Goal: Task Accomplishment & Management: Use online tool/utility

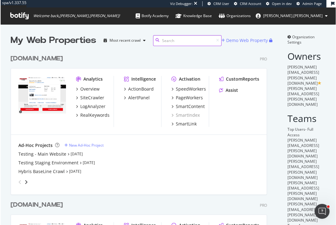
scroll to position [0, 0]
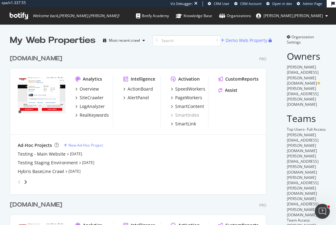
click at [87, 52] on div "discounttire.com Pro Analytics Overview SiteCrawler LogAnalyzer RealKeywords In…" at bounding box center [141, 120] width 262 height 146
click at [128, 99] on div "AlertPanel" at bounding box center [138, 98] width 21 height 6
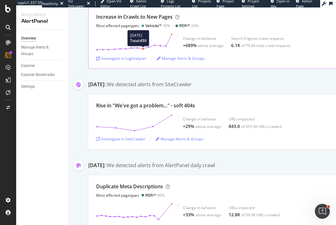
scroll to position [106, 0]
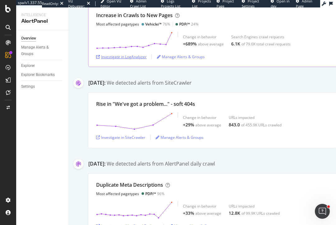
click at [137, 55] on div "Investigate in LogAnalyzer" at bounding box center [121, 56] width 50 height 5
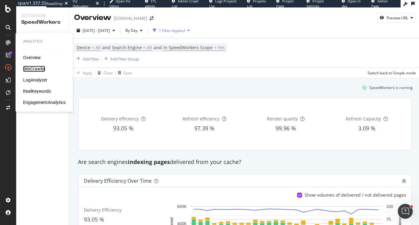
click at [35, 68] on div "SiteCrawler" at bounding box center [34, 69] width 22 height 6
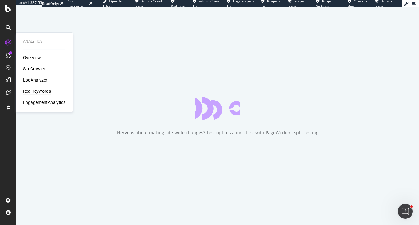
click at [37, 90] on div "RealKeywords" at bounding box center [37, 91] width 28 height 6
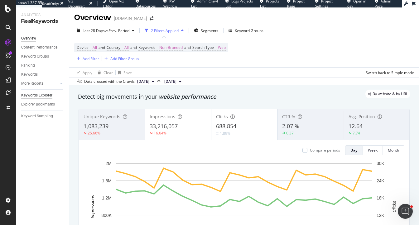
click at [43, 96] on div "Keywords Explorer" at bounding box center [36, 95] width 31 height 7
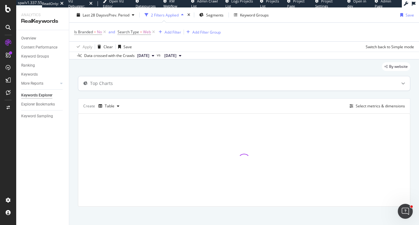
scroll to position [17, 0]
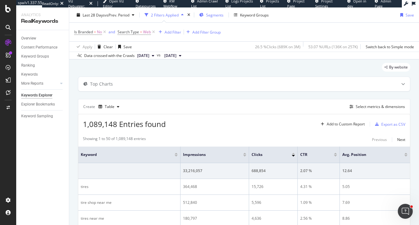
click at [212, 15] on span "Segments" at bounding box center [214, 14] width 17 height 5
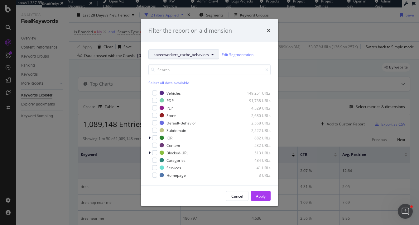
click at [167, 54] on span "speedworkers_cache_behaviors" at bounding box center [181, 54] width 55 height 5
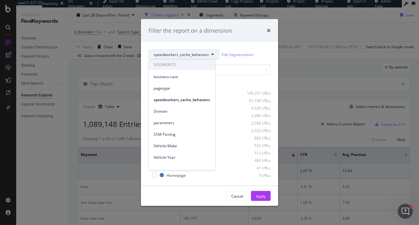
click at [167, 54] on span "speedworkers_cache_behaviors" at bounding box center [181, 54] width 55 height 5
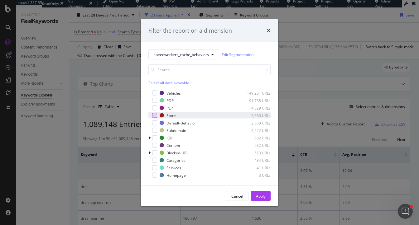
click at [154, 115] on div "modal" at bounding box center [154, 115] width 5 height 5
click at [259, 193] on div "Apply" at bounding box center [261, 195] width 10 height 5
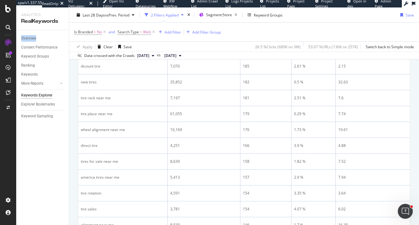
scroll to position [503, 0]
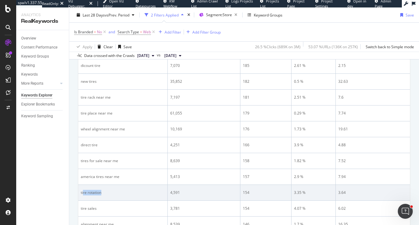
drag, startPoint x: 108, startPoint y: 192, endPoint x: 83, endPoint y: 191, distance: 25.6
click at [83, 191] on div "tire rotation" at bounding box center [123, 193] width 84 height 6
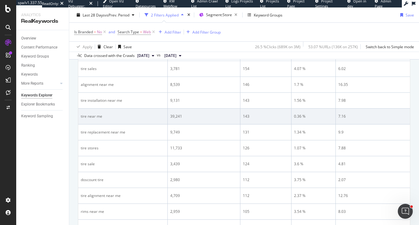
scroll to position [655, 0]
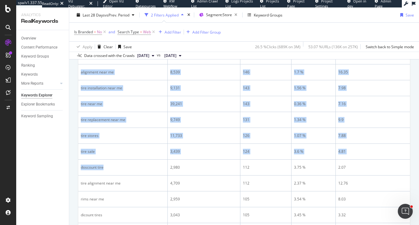
drag, startPoint x: 106, startPoint y: 164, endPoint x: 70, endPoint y: 164, distance: 36.1
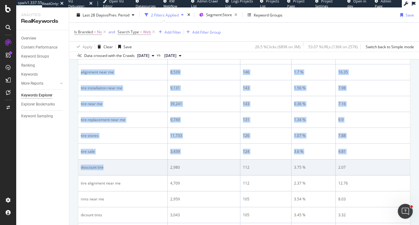
click at [98, 165] on div "doscount tire" at bounding box center [123, 168] width 84 height 6
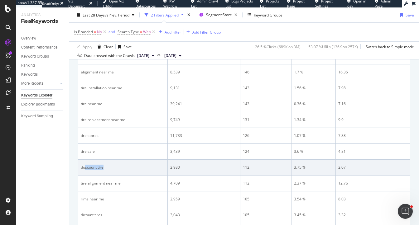
drag, startPoint x: 106, startPoint y: 164, endPoint x: 84, endPoint y: 164, distance: 21.8
click at [84, 165] on div "doscount tire" at bounding box center [123, 168] width 84 height 6
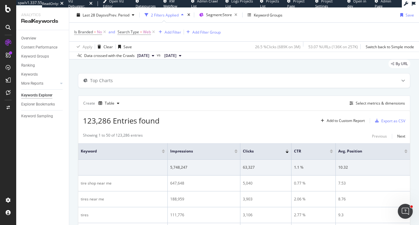
scroll to position [21, 0]
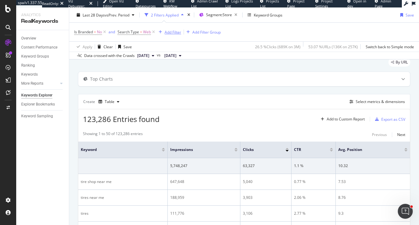
click at [173, 30] on div "Add Filter" at bounding box center [172, 31] width 17 height 5
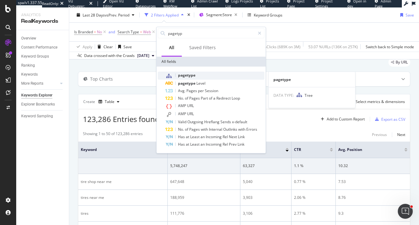
type input "pagetyp"
click at [184, 77] on span "pagetype" at bounding box center [186, 75] width 17 height 5
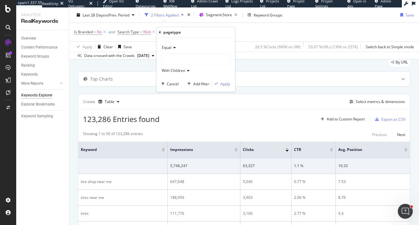
click at [178, 61] on div at bounding box center [196, 59] width 68 height 10
click at [195, 44] on div "Equal" at bounding box center [195, 48] width 69 height 10
click at [173, 61] on span "Equal" at bounding box center [169, 60] width 11 height 5
click at [174, 71] on span "With Children" at bounding box center [173, 70] width 23 height 5
click at [173, 59] on div at bounding box center [196, 59] width 68 height 10
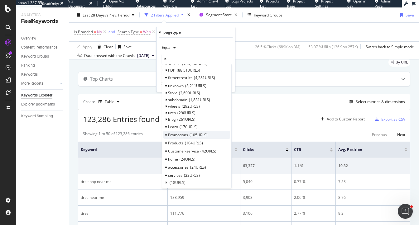
scroll to position [0, 0]
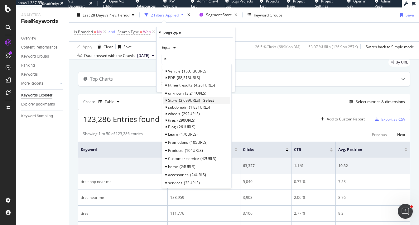
click at [207, 100] on span "Select" at bounding box center [208, 100] width 11 height 5
click at [207, 100] on div "Create Table Select metrics & dimensions" at bounding box center [244, 101] width 332 height 15
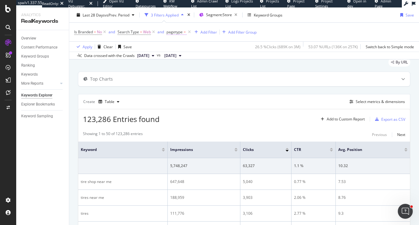
click at [179, 32] on span "pagetype" at bounding box center [174, 31] width 16 height 5
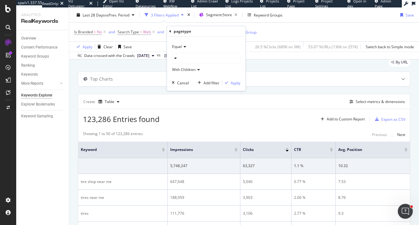
click at [189, 55] on div at bounding box center [206, 58] width 68 height 10
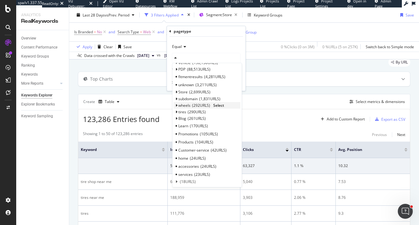
scroll to position [9, 0]
click at [218, 89] on span "Select" at bounding box center [218, 90] width 11 height 5
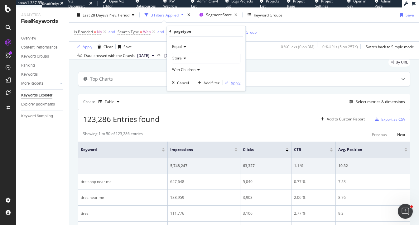
click at [232, 80] on div "Apply" at bounding box center [235, 82] width 10 height 5
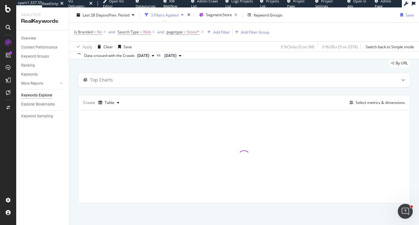
scroll to position [20, 0]
click at [357, 101] on div "Select metrics & dimensions" at bounding box center [379, 102] width 49 height 5
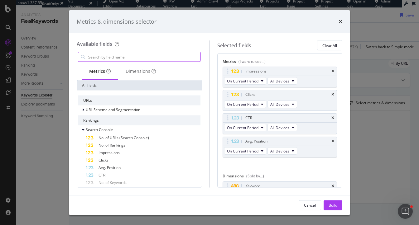
click at [166, 59] on input "modal" at bounding box center [144, 56] width 113 height 9
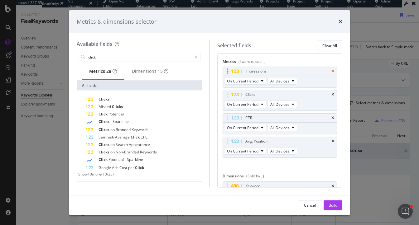
click at [333, 69] on icon "times" at bounding box center [332, 71] width 3 height 4
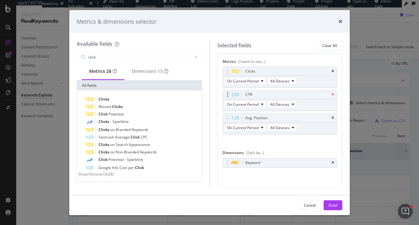
click at [333, 94] on icon "times" at bounding box center [332, 95] width 3 height 4
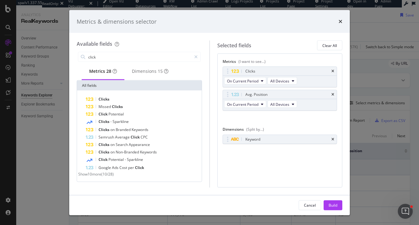
click at [333, 94] on icon "times" at bounding box center [332, 95] width 3 height 4
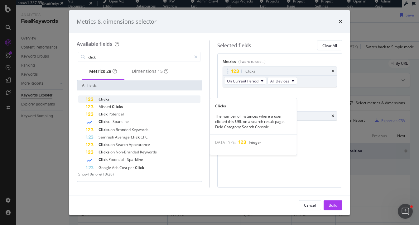
click at [111, 101] on div "Clicks" at bounding box center [143, 99] width 115 height 7
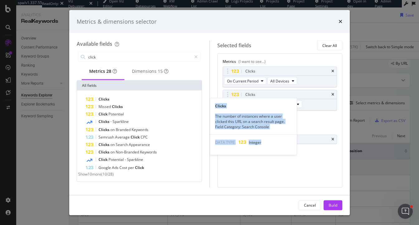
click at [111, 101] on div "Clicks" at bounding box center [143, 99] width 115 height 7
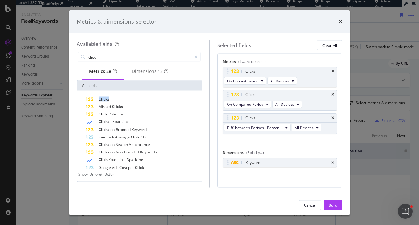
click at [111, 101] on div "Clicks" at bounding box center [143, 99] width 115 height 7
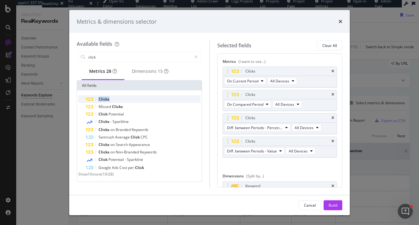
click at [111, 101] on div "Clicks" at bounding box center [143, 99] width 115 height 7
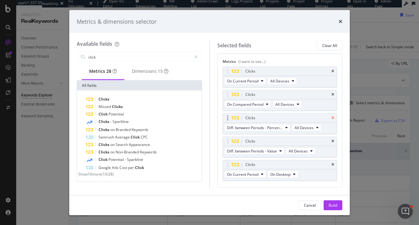
click at [332, 116] on icon "times" at bounding box center [332, 118] width 3 height 4
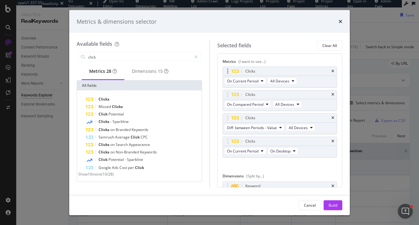
click at [330, 69] on div "Clicks" at bounding box center [280, 71] width 114 height 9
click at [333, 70] on icon "times" at bounding box center [332, 71] width 3 height 4
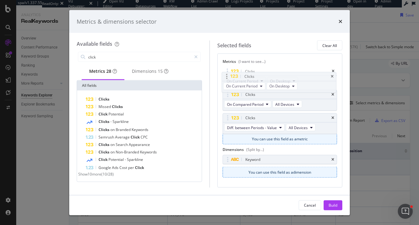
drag, startPoint x: 224, startPoint y: 118, endPoint x: 223, endPoint y: 69, distance: 48.9
click at [223, 69] on body "spa/v1.337.55 ReadOnly: Viz Debugger: Open Viz Editor Datasources KW Webflow Ad…" at bounding box center [209, 112] width 419 height 225
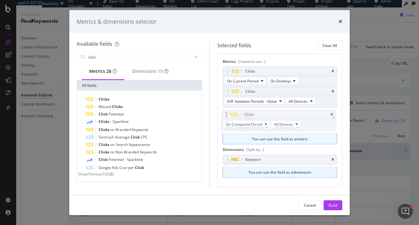
drag, startPoint x: 226, startPoint y: 93, endPoint x: 225, endPoint y: 114, distance: 20.3
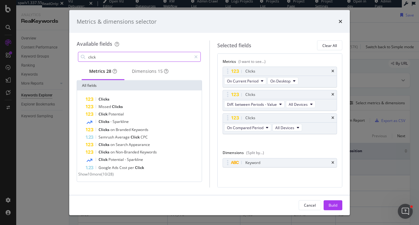
click at [111, 55] on input "click" at bounding box center [140, 56] width 104 height 9
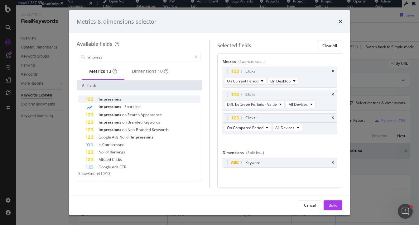
click at [109, 102] on span "Impressions" at bounding box center [109, 99] width 23 height 5
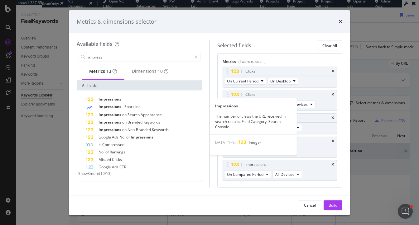
click at [109, 102] on span "Impressions" at bounding box center [109, 99] width 23 height 5
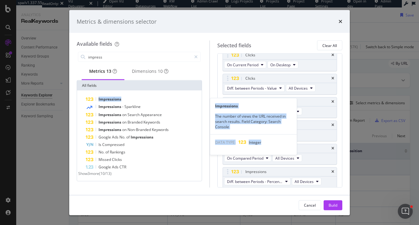
click at [109, 102] on span "Impressions" at bounding box center [109, 99] width 23 height 5
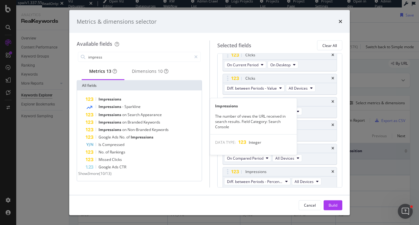
scroll to position [39, 0]
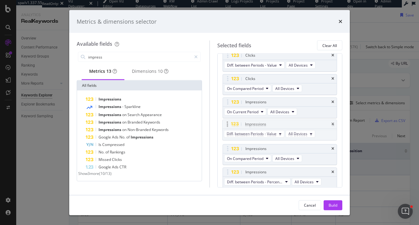
drag, startPoint x: 227, startPoint y: 173, endPoint x: 226, endPoint y: 124, distance: 48.9
click at [226, 124] on body "spa/v1.337.55 ReadOnly: Viz Debugger: Open Viz Editor Datasources KW Webflow Ad…" at bounding box center [209, 112] width 419 height 225
click at [333, 171] on icon "times" at bounding box center [332, 172] width 3 height 4
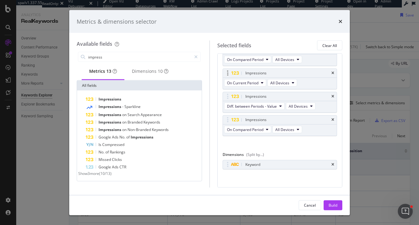
scroll to position [69, 0]
click at [131, 56] on div "10 dimensions match your search" at bounding box center [165, 58] width 69 height 11
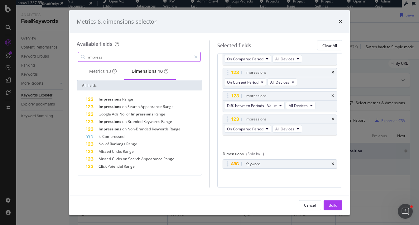
click at [102, 56] on input "impress" at bounding box center [140, 56] width 104 height 9
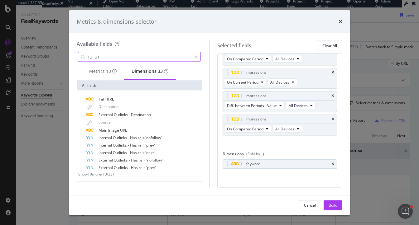
type input "full url"
click at [149, 73] on div "Dimensions 33" at bounding box center [149, 71] width 37 height 6
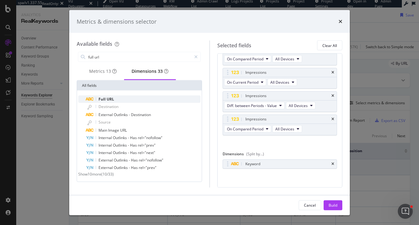
click at [109, 102] on span "URL" at bounding box center [110, 99] width 7 height 5
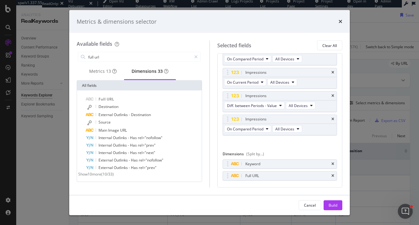
drag, startPoint x: 338, startPoint y: 204, endPoint x: 338, endPoint y: 110, distance: 94.1
click at [338, 203] on button "Build" at bounding box center [332, 205] width 19 height 10
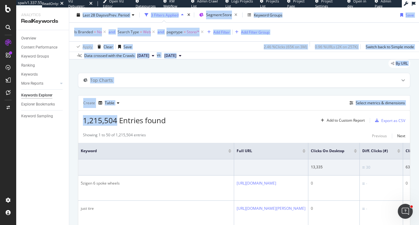
drag, startPoint x: 117, startPoint y: 122, endPoint x: 58, endPoint y: 122, distance: 59.2
click at [58, 122] on div "Analytics RealKeywords Overview Content Performance Keyword Groups Ranking Keyw…" at bounding box center [217, 116] width 402 height 218
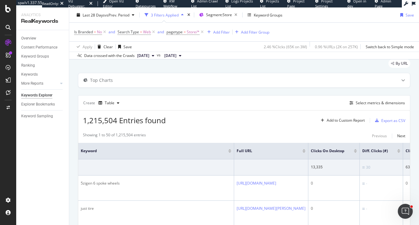
click at [148, 135] on div "Showing 1 to 50 of 1,215,504 entries Previous Next" at bounding box center [243, 135] width 331 height 7
click at [381, 102] on div "Select metrics & dimensions" at bounding box center [379, 102] width 49 height 5
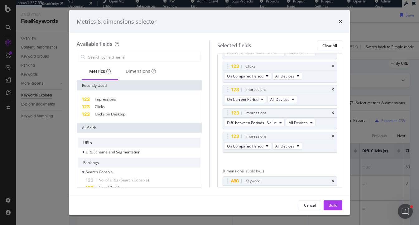
scroll to position [81, 0]
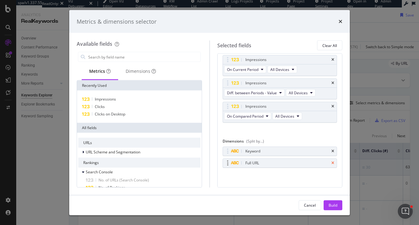
click at [332, 162] on icon "times" at bounding box center [332, 163] width 3 height 4
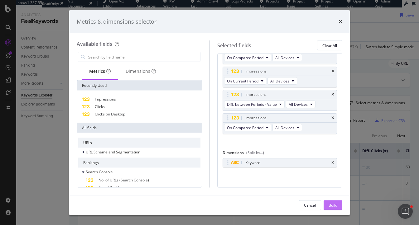
click at [339, 206] on button "Build" at bounding box center [332, 205] width 19 height 10
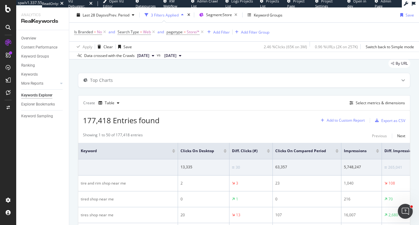
click at [342, 119] on div "Add to Custom Report" at bounding box center [345, 121] width 38 height 4
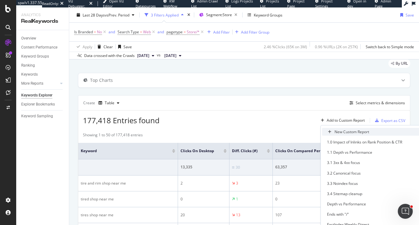
click at [343, 135] on div "New Custom Report" at bounding box center [371, 132] width 99 height 8
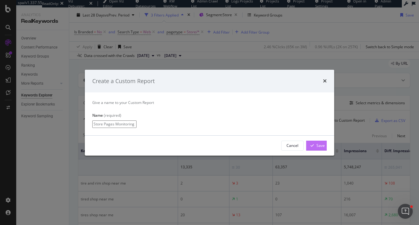
type input "Store Pages Monitoring"
click at [313, 150] on div "Save" at bounding box center [316, 145] width 17 height 9
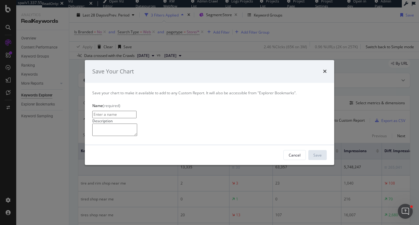
click at [129, 111] on input "modal" at bounding box center [114, 114] width 44 height 7
drag, startPoint x: 137, startPoint y: 85, endPoint x: 225, endPoint y: 92, distance: 88.7
click at [136, 111] on input "Clicks & Impressions on Store pages (non-branded)" at bounding box center [114, 114] width 44 height 7
drag, startPoint x: 131, startPoint y: 88, endPoint x: 203, endPoint y: 91, distance: 72.6
click at [136, 111] on input "Clicks & Impressions on Store pages (non-branded)" at bounding box center [114, 114] width 44 height 7
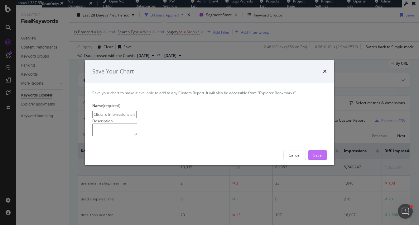
type input "Clicks & Impressions on Store pages (non-branded)"
click at [318, 158] on div "Save" at bounding box center [317, 155] width 8 height 5
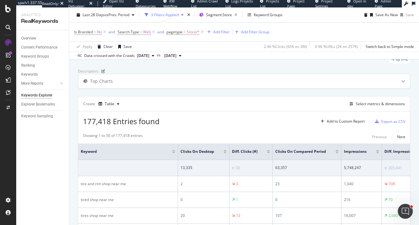
click at [220, 88] on div "Top Charts" at bounding box center [243, 81] width 331 height 14
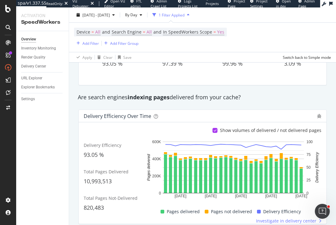
scroll to position [70, 0]
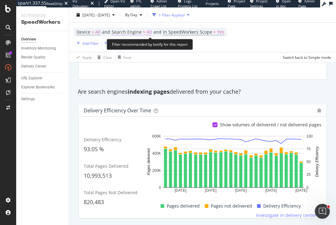
click at [149, 32] on span "All" at bounding box center [149, 32] width 5 height 9
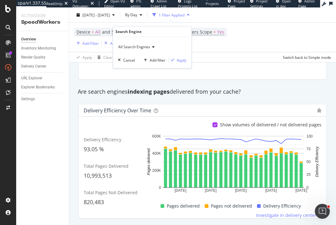
click at [139, 48] on span "All Search Engines" at bounding box center [134, 46] width 32 height 5
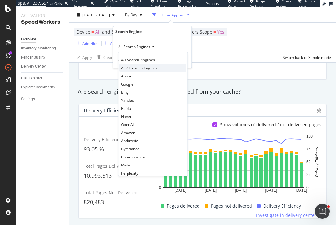
click at [140, 67] on span "All AI Search Engines" at bounding box center [139, 67] width 36 height 5
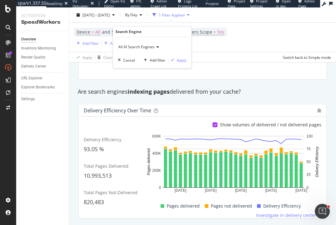
click at [142, 45] on span "All AI Search Engines" at bounding box center [136, 46] width 36 height 5
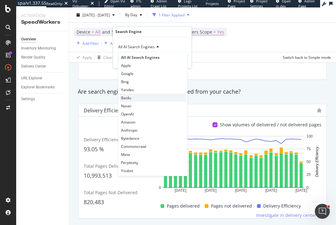
scroll to position [13, 0]
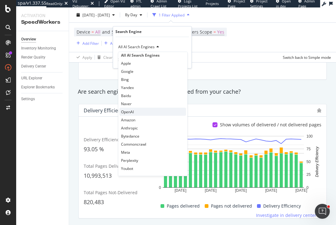
click at [135, 109] on div "OpenAI" at bounding box center [153, 112] width 67 height 8
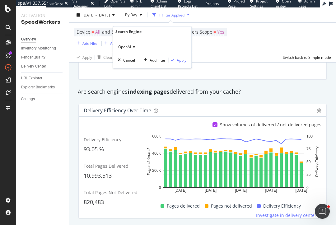
click at [181, 59] on div "Apply" at bounding box center [182, 60] width 10 height 5
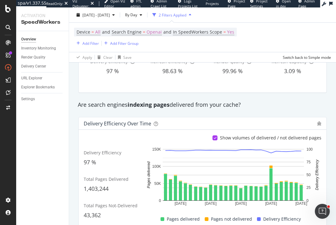
scroll to position [59, 0]
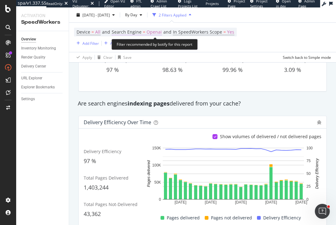
click at [155, 31] on span "Openai" at bounding box center [154, 32] width 15 height 9
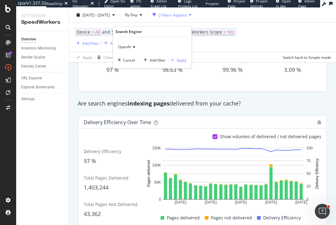
click at [130, 45] on span "OpenAI" at bounding box center [124, 46] width 13 height 5
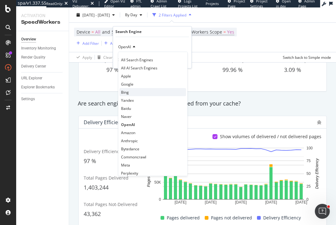
click at [129, 92] on div "Bing" at bounding box center [153, 92] width 67 height 8
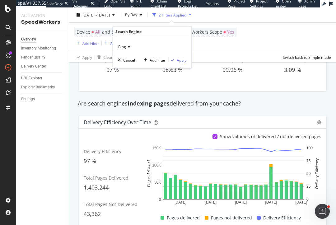
click at [180, 59] on div "Apply" at bounding box center [182, 60] width 10 height 5
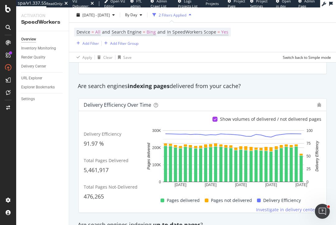
scroll to position [80, 0]
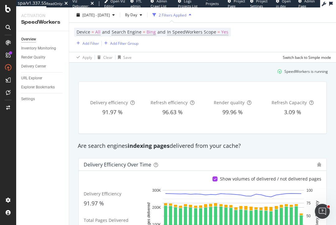
scroll to position [15, 0]
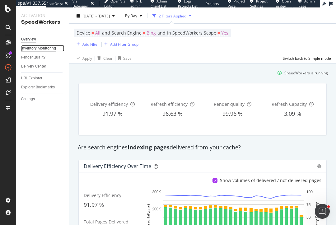
click at [39, 49] on div "Inventory Monitoring" at bounding box center [38, 48] width 35 height 7
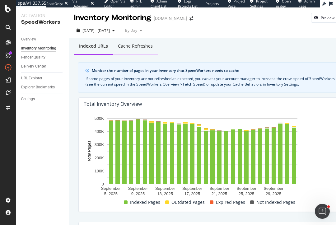
click at [131, 47] on div "Cache refreshes" at bounding box center [135, 46] width 35 height 6
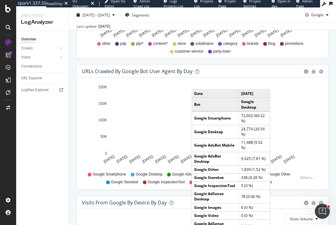
scroll to position [624, 0]
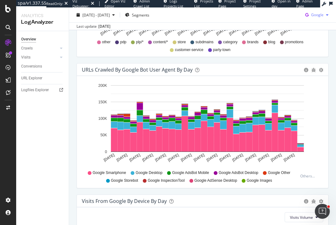
click at [320, 16] on span "Google" at bounding box center [317, 14] width 12 height 5
click at [306, 51] on span "OpenAI" at bounding box center [317, 51] width 23 height 6
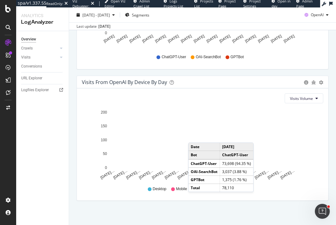
scroll to position [746, 0]
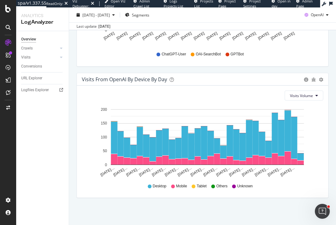
click at [73, 71] on div "URLs Crawled by OpenAI bot User Agent By Day Timeline (by Value) Timeline (by P…" at bounding box center [203, 6] width 262 height 131
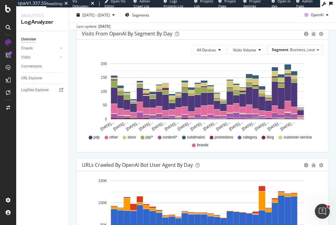
scroll to position [529, 0]
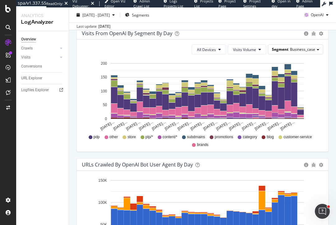
click at [284, 53] on div "Segment Business_case" at bounding box center [295, 49] width 55 height 9
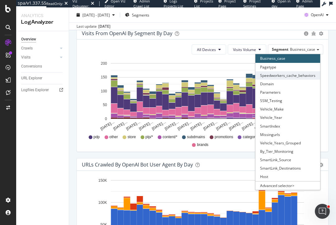
click at [283, 75] on div "Speedworkers_cache_behaviors" at bounding box center [288, 75] width 65 height 8
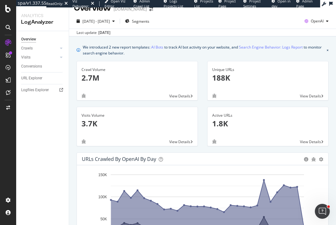
scroll to position [0, 0]
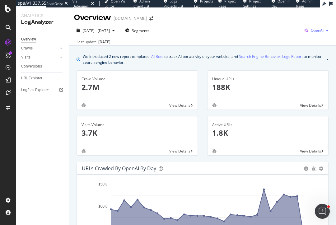
click at [320, 30] on span "OpenAI" at bounding box center [317, 30] width 13 height 5
click at [279, 13] on span "Google" at bounding box center [285, 14] width 23 height 6
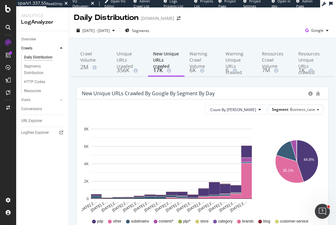
click at [314, 109] on span "Business_case" at bounding box center [302, 109] width 25 height 5
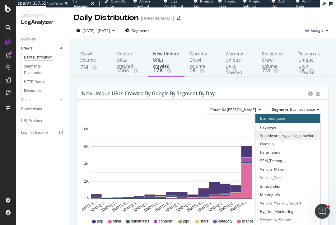
click at [283, 136] on div "Speedworkers_cache_behaviors" at bounding box center [288, 135] width 65 height 8
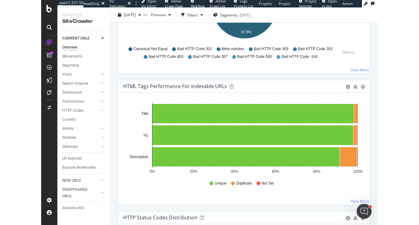
scroll to position [413, 0]
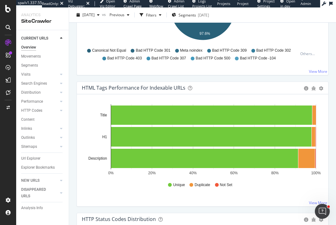
click at [7, 132] on div at bounding box center [8, 117] width 15 height 158
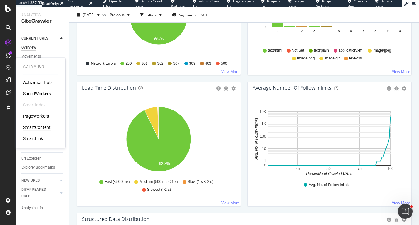
click at [30, 128] on div "SmartContent" at bounding box center [36, 127] width 27 height 6
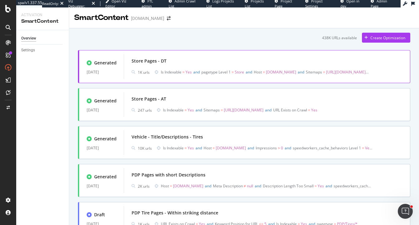
click at [133, 63] on div "Store Pages - DT" at bounding box center [148, 61] width 35 height 6
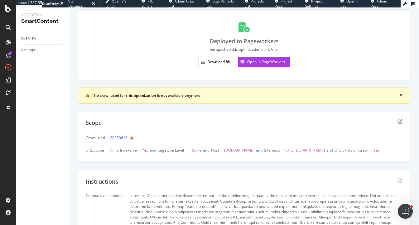
scroll to position [40, 0]
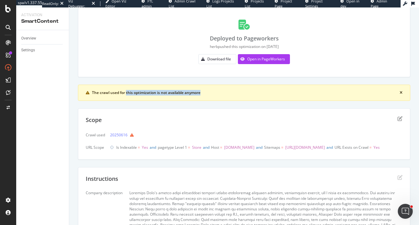
drag, startPoint x: 126, startPoint y: 94, endPoint x: 173, endPoint y: 97, distance: 46.5
click at [173, 97] on div "The crawl used for this optimization is not available anymore" at bounding box center [244, 93] width 332 height 16
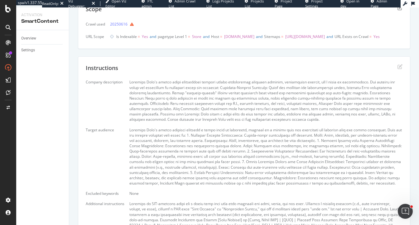
scroll to position [0, 0]
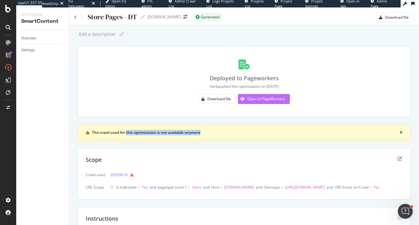
click at [267, 101] on div "Open in PageWorkers" at bounding box center [266, 98] width 38 height 5
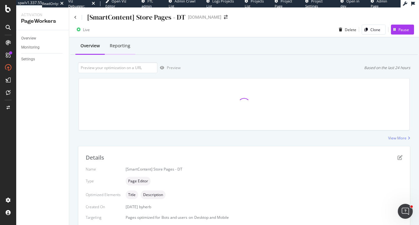
click at [120, 47] on div "Reporting" at bounding box center [120, 46] width 21 height 6
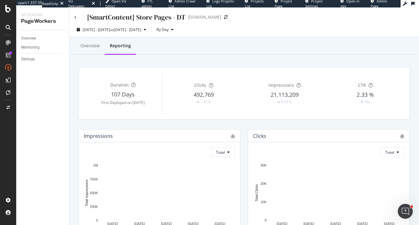
scroll to position [5, 0]
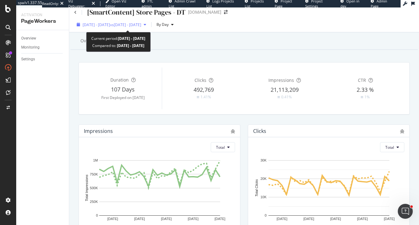
click at [135, 24] on span "vs 2025 Aug. 6th - Sep. 2nd" at bounding box center [125, 24] width 31 height 5
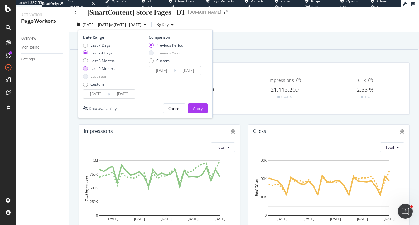
click at [93, 67] on div "Last 6 Months" at bounding box center [102, 68] width 24 height 5
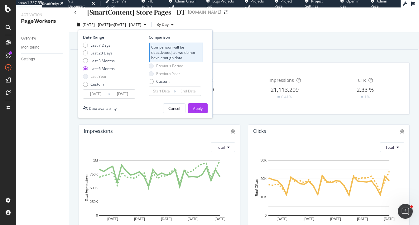
type input "2025/03/31"
click at [197, 108] on div "Apply" at bounding box center [198, 108] width 10 height 5
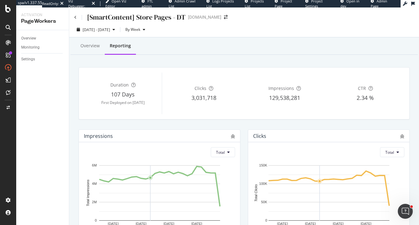
drag, startPoint x: 126, startPoint y: 103, endPoint x: 154, endPoint y: 103, distance: 27.4
click at [154, 103] on div "First Deployed on 2025 Jun. 18th" at bounding box center [123, 102] width 78 height 5
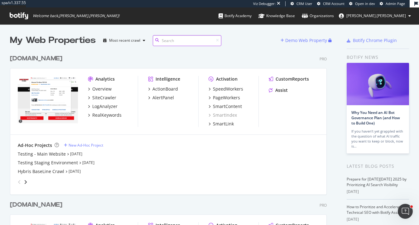
scroll to position [264, 321]
click at [98, 88] on div "Overview" at bounding box center [101, 89] width 19 height 6
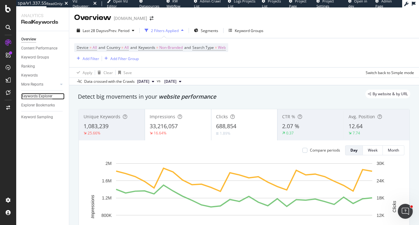
click at [27, 98] on div "Keywords Explorer" at bounding box center [36, 96] width 31 height 7
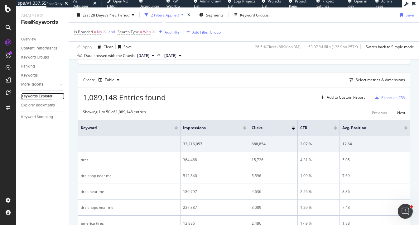
scroll to position [158, 0]
click at [108, 78] on div "Table" at bounding box center [110, 80] width 10 height 4
click at [362, 78] on div "Select metrics & dimensions" at bounding box center [379, 80] width 49 height 5
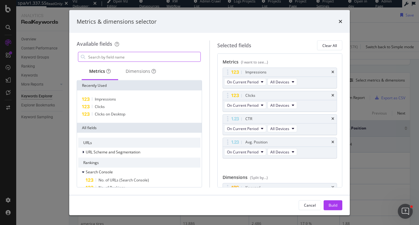
click at [149, 58] on input "modal" at bounding box center [144, 56] width 113 height 9
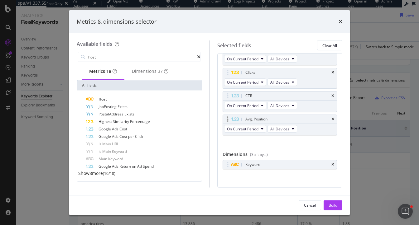
scroll to position [25, 0]
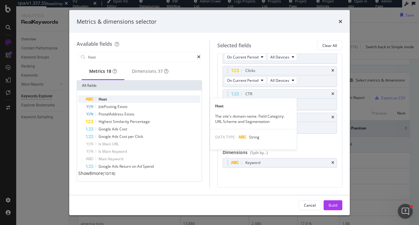
type input "host"
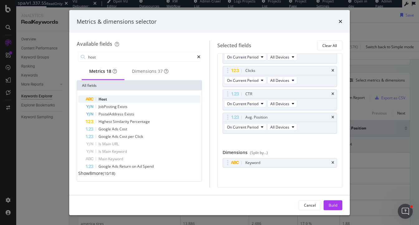
click at [107, 100] on span "Host" at bounding box center [102, 99] width 8 height 5
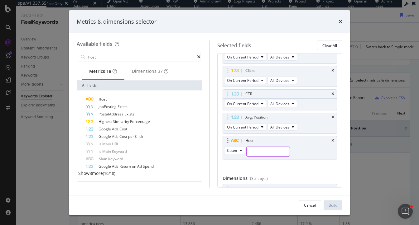
click at [263, 150] on input "modal" at bounding box center [267, 151] width 43 height 9
click at [233, 162] on div "Impressions On Current Period All Devices Clicks On Current Period All Devices …" at bounding box center [279, 108] width 115 height 130
click at [333, 117] on icon "times" at bounding box center [332, 118] width 3 height 4
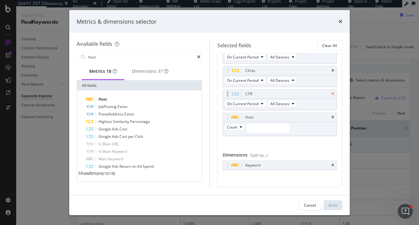
click at [333, 94] on icon "times" at bounding box center [332, 94] width 3 height 4
click at [334, 69] on icon "times" at bounding box center [332, 71] width 3 height 4
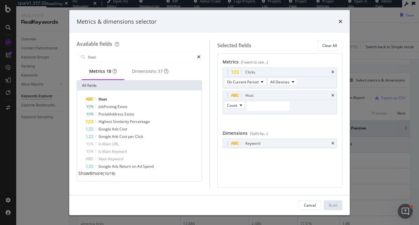
scroll to position [0, 0]
click at [333, 142] on icon "times" at bounding box center [332, 144] width 3 height 4
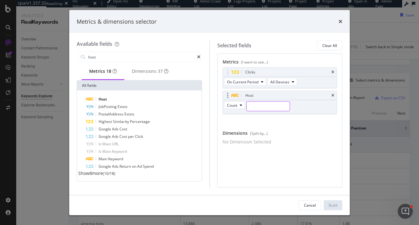
click at [257, 102] on div "modal" at bounding box center [268, 107] width 44 height 10
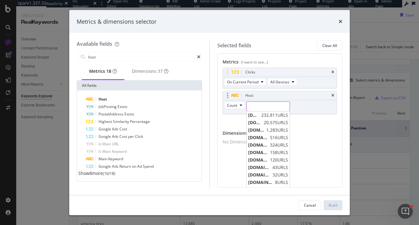
click at [258, 104] on input "modal" at bounding box center [267, 106] width 43 height 9
click at [266, 113] on span "232,811 URLS" at bounding box center [274, 115] width 27 height 6
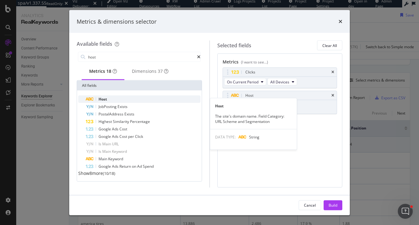
click at [112, 99] on div "Host" at bounding box center [143, 99] width 115 height 7
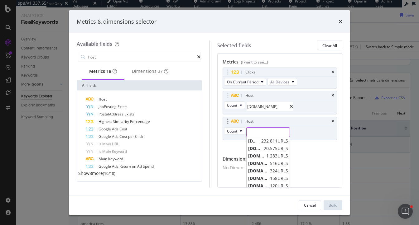
click at [269, 128] on input "modal" at bounding box center [267, 132] width 43 height 9
click at [268, 145] on span "20,575 URLS" at bounding box center [275, 148] width 24 height 6
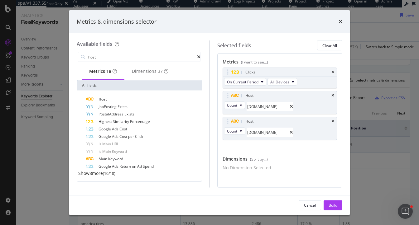
drag, startPoint x: 335, startPoint y: 203, endPoint x: 360, endPoint y: 57, distance: 148.1
click at [335, 202] on div "Build" at bounding box center [332, 204] width 9 height 5
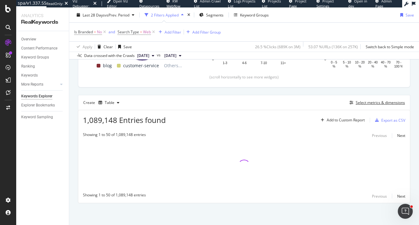
scroll to position [135, 0]
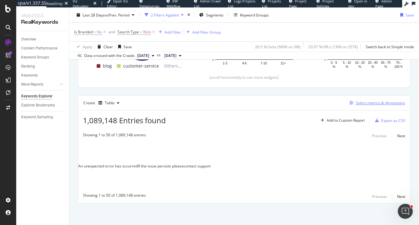
click at [368, 102] on div "Select metrics & dimensions" at bounding box center [379, 102] width 49 height 5
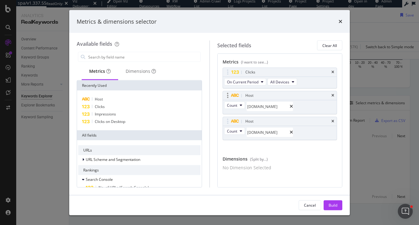
click at [333, 93] on div "Host" at bounding box center [280, 95] width 114 height 9
click at [332, 117] on div "Host" at bounding box center [280, 121] width 114 height 9
click at [332, 94] on icon "times" at bounding box center [332, 96] width 3 height 4
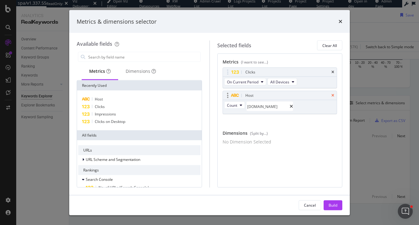
click at [331, 95] on icon "times" at bounding box center [332, 96] width 3 height 4
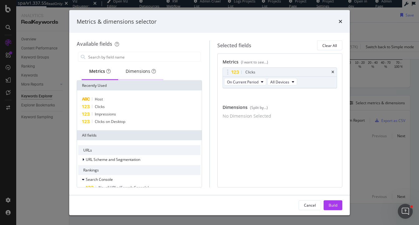
click at [140, 69] on div "Dimensions" at bounding box center [141, 71] width 30 height 6
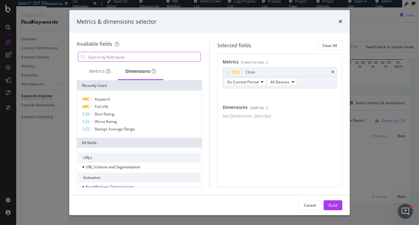
click at [106, 57] on input "modal" at bounding box center [144, 56] width 113 height 9
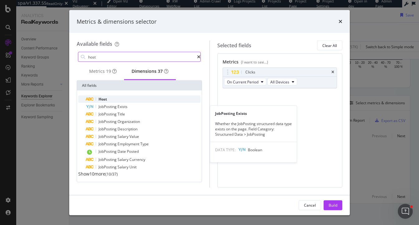
type input "host"
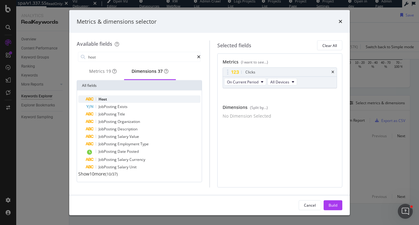
click at [103, 102] on span "Host" at bounding box center [102, 99] width 8 height 5
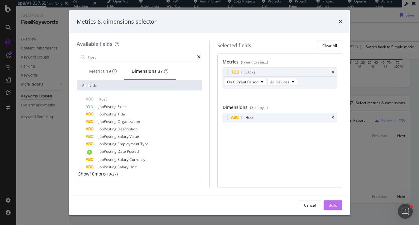
click at [336, 205] on div "Build" at bounding box center [332, 204] width 9 height 5
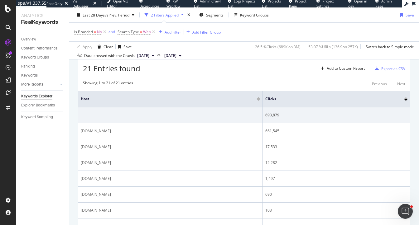
scroll to position [192, 0]
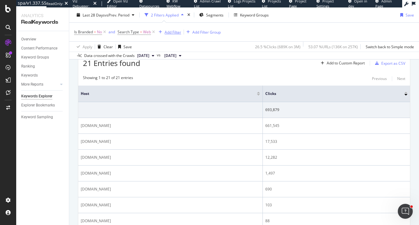
click at [173, 33] on div "Add Filter" at bounding box center [172, 31] width 17 height 5
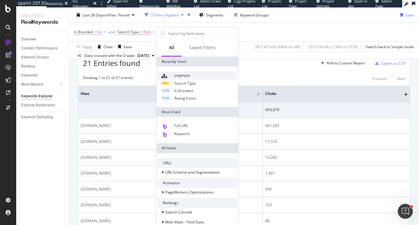
click at [186, 74] on span "pagetype" at bounding box center [182, 75] width 16 height 5
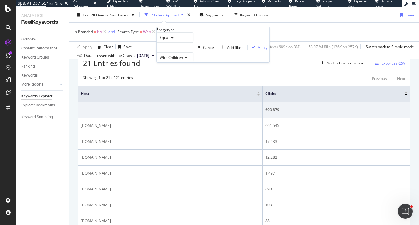
click at [176, 52] on div at bounding box center [174, 47] width 37 height 10
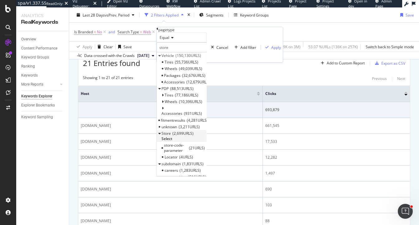
type input "store"
click at [167, 142] on div "Store 2,699 URLS Select" at bounding box center [182, 136] width 50 height 12
click at [172, 141] on span "Select" at bounding box center [166, 138] width 11 height 5
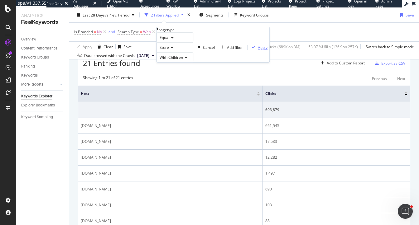
click at [258, 50] on div "Apply" at bounding box center [263, 47] width 10 height 5
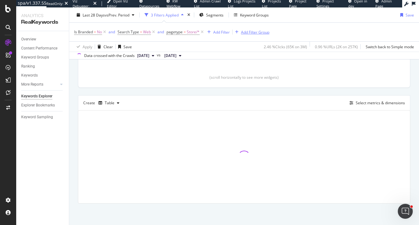
click at [257, 33] on div "Add Filter Group" at bounding box center [255, 31] width 28 height 5
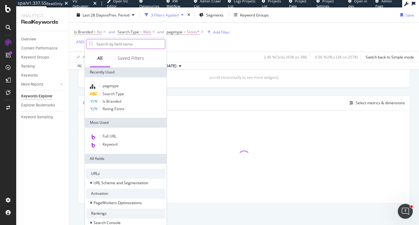
click at [121, 44] on input "text" at bounding box center [130, 43] width 69 height 9
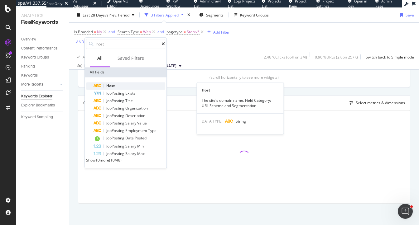
type input "host"
click at [133, 85] on div "Host" at bounding box center [129, 85] width 72 height 7
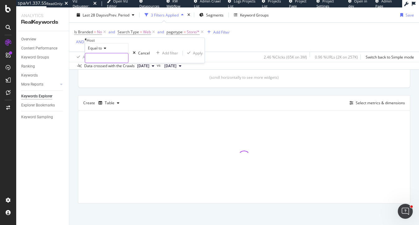
click at [111, 63] on input "text" at bounding box center [106, 58] width 43 height 9
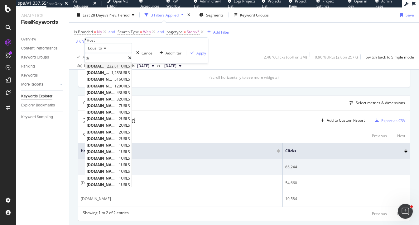
click at [105, 69] on span "www.discounttire.com" at bounding box center [96, 66] width 19 height 5
type input "www.discounttire.com"
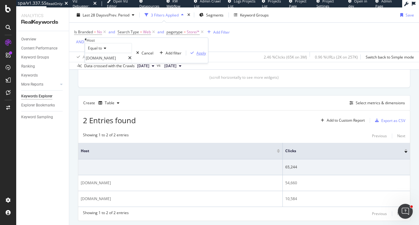
click at [196, 56] on div "Apply" at bounding box center [201, 52] width 10 height 5
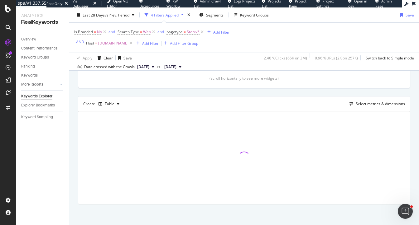
scroll to position [146, 0]
click at [154, 42] on div "Add Filter" at bounding box center [150, 42] width 17 height 5
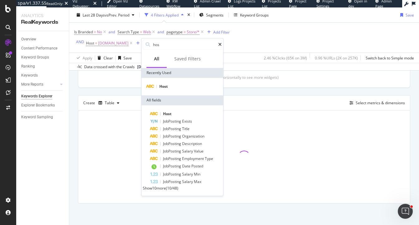
type input "host"
click at [167, 86] on span "Host" at bounding box center [163, 86] width 8 height 5
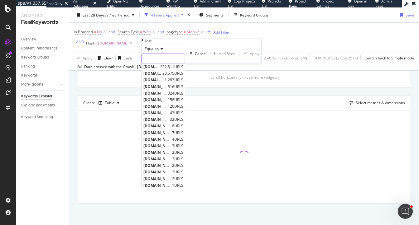
click at [163, 64] on input "text" at bounding box center [163, 58] width 43 height 9
click at [161, 76] on span "www.americastire.com" at bounding box center [151, 73] width 17 height 5
type input "www.americastire.com"
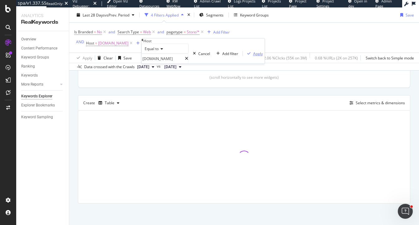
click at [253, 56] on div "Apply" at bounding box center [258, 53] width 10 height 5
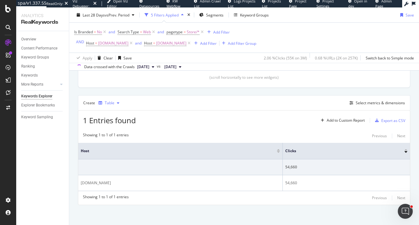
click at [112, 101] on div "Table" at bounding box center [110, 103] width 10 height 4
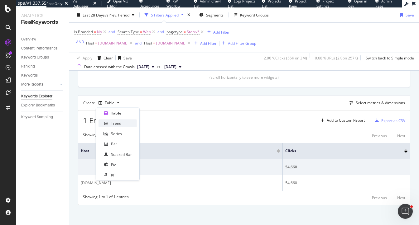
click at [112, 124] on div "Trend" at bounding box center [116, 123] width 10 height 5
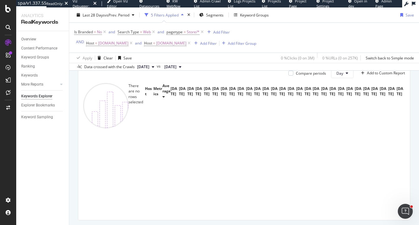
scroll to position [192, 0]
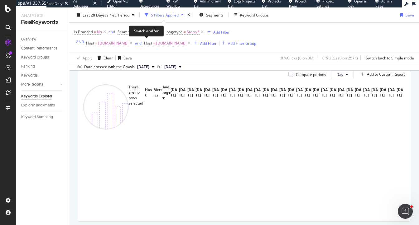
click at [141, 44] on div "and" at bounding box center [138, 42] width 7 height 5
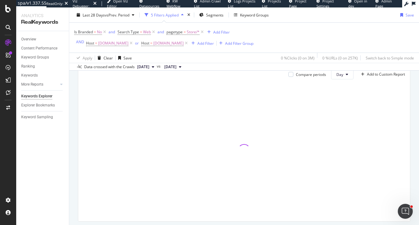
click at [74, 124] on div "By URL Top Charts Clicks By business-case Level 1 By: business-case Level 1 Cli…" at bounding box center [243, 69] width 349 height 350
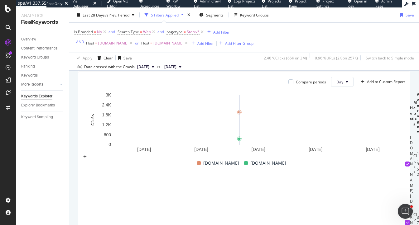
scroll to position [169, 0]
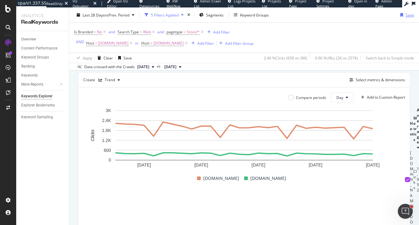
click at [406, 15] on div "Save" at bounding box center [409, 14] width 8 height 5
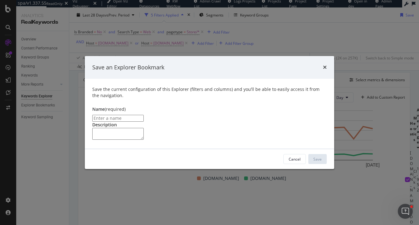
click at [144, 115] on input "modal" at bounding box center [117, 118] width 51 height 7
click at [106, 115] on input "Clicks on Store pages (non-branded)" at bounding box center [117, 118] width 51 height 7
click at [114, 115] on input "Clicks per domain on Store pages (non-branded)" at bounding box center [117, 118] width 51 height 7
type input "Clicks per Domain on Store pages (non-branded)"
click at [316, 162] on div "Save" at bounding box center [317, 159] width 8 height 5
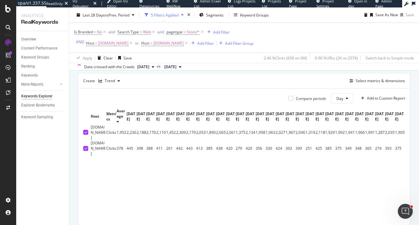
scroll to position [191, 0]
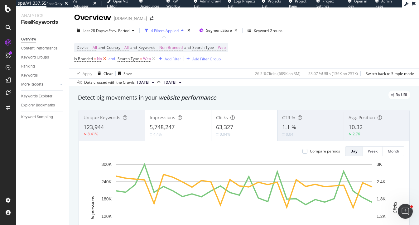
click at [104, 60] on icon at bounding box center [104, 59] width 5 height 6
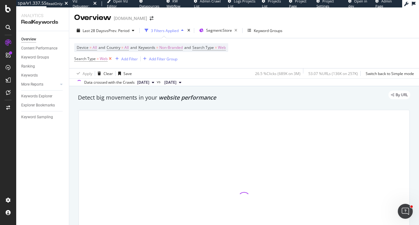
click at [109, 59] on icon at bounding box center [109, 59] width 5 height 6
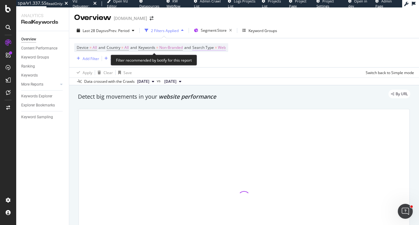
click at [224, 48] on span "Web" at bounding box center [222, 47] width 8 height 9
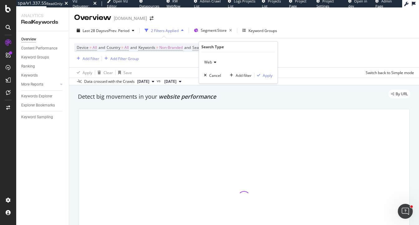
click at [210, 63] on span "Web" at bounding box center [208, 61] width 8 height 5
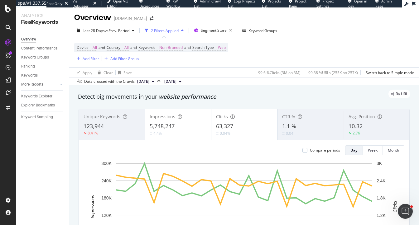
click at [186, 90] on div "By URL" at bounding box center [241, 94] width 338 height 9
click at [201, 93] on div "By URL" at bounding box center [241, 94] width 338 height 9
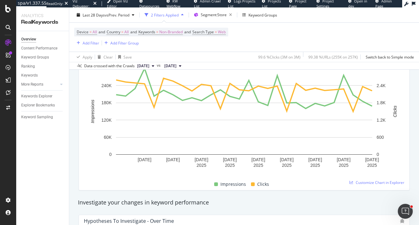
scroll to position [102, 0]
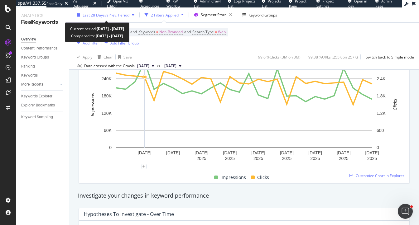
click at [113, 16] on span "vs Prev. Period" at bounding box center [117, 14] width 25 height 5
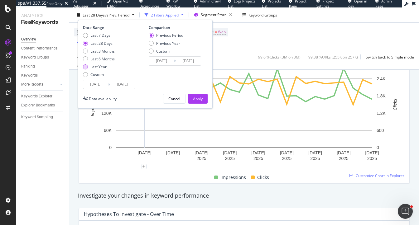
click at [101, 65] on div "Last Year" at bounding box center [98, 66] width 16 height 5
type input "[DATE]"
click at [164, 42] on div "Previous Year" at bounding box center [168, 42] width 24 height 5
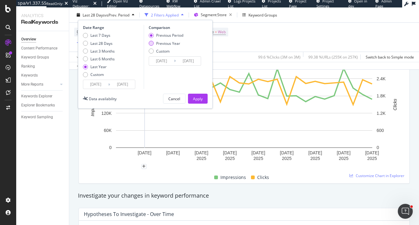
type input "[DATE]"
click at [199, 95] on div "Apply" at bounding box center [198, 98] width 10 height 9
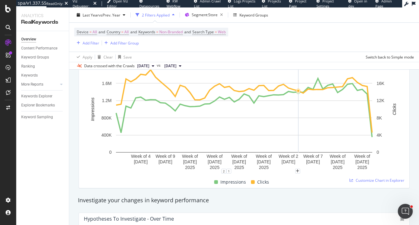
scroll to position [98, 0]
click at [292, 170] on icon "plus" at bounding box center [292, 171] width 3 height 4
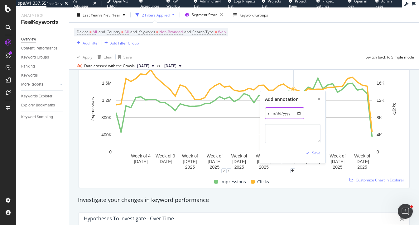
click at [282, 113] on input "[DATE]" at bounding box center [284, 113] width 39 height 12
click at [299, 114] on input "[DATE]" at bounding box center [284, 113] width 39 height 12
type input "[DATE]"
click at [287, 127] on textarea at bounding box center [292, 133] width 55 height 19
type textarea "S"
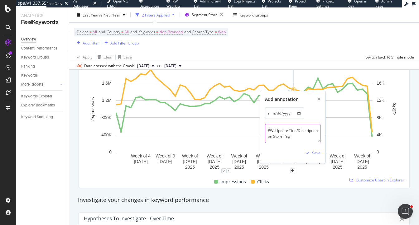
scroll to position [2, 0]
type textarea "PW: Update Title/Description on Store Pages"
click at [313, 154] on div "Save" at bounding box center [316, 152] width 8 height 5
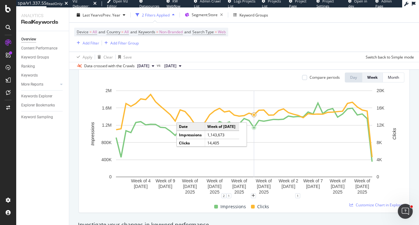
scroll to position [74, 0]
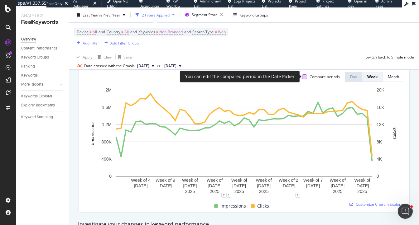
click at [305, 77] on div at bounding box center [304, 76] width 5 height 5
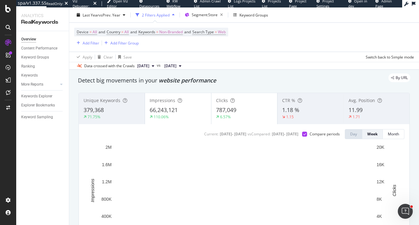
scroll to position [15, 0]
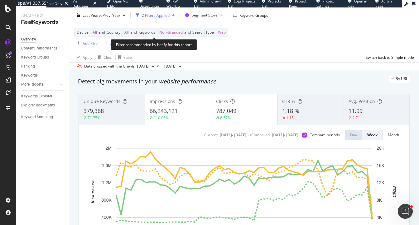
click at [170, 34] on span "Non-Branded" at bounding box center [170, 32] width 23 height 9
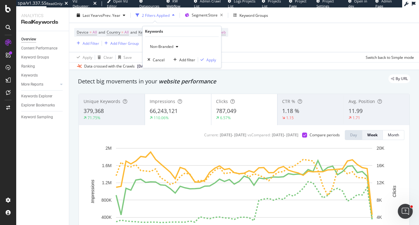
click at [158, 47] on span "Non-Branded" at bounding box center [160, 46] width 26 height 5
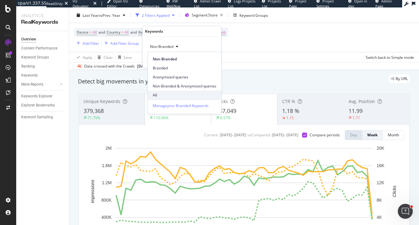
click at [154, 95] on span "All" at bounding box center [185, 96] width 64 height 6
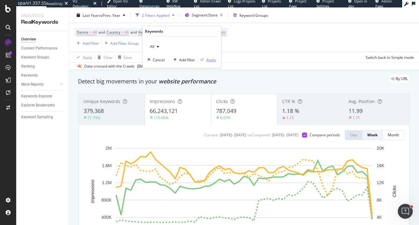
click at [211, 60] on div "Apply" at bounding box center [211, 59] width 10 height 5
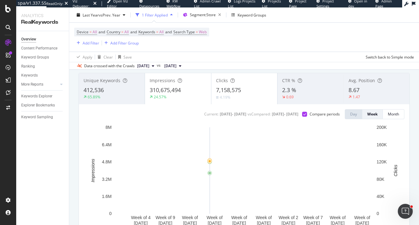
scroll to position [36, 0]
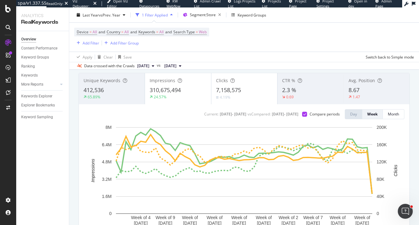
click at [166, 87] on span "310,675,494" at bounding box center [165, 89] width 31 height 7
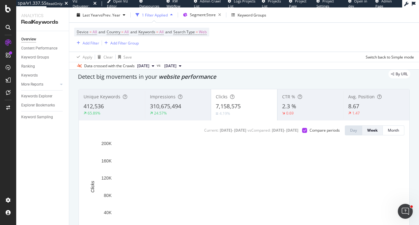
scroll to position [18, 0]
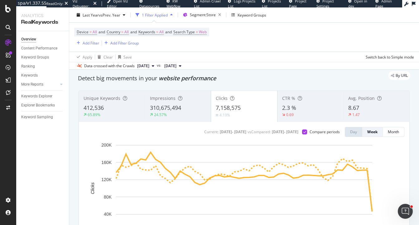
click at [186, 108] on div "310,675,494" at bounding box center [178, 108] width 56 height 8
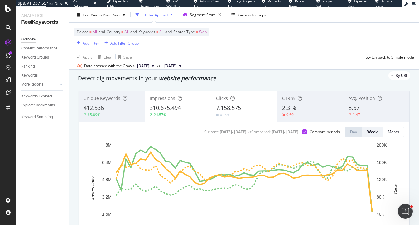
click at [228, 109] on span "7,158,575" at bounding box center [228, 107] width 25 height 7
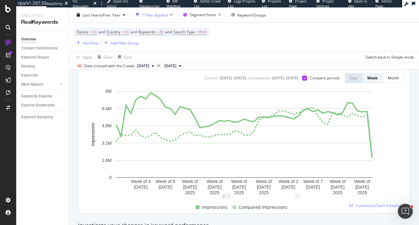
scroll to position [72, 0]
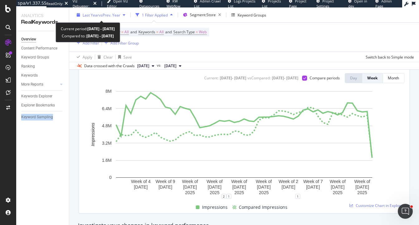
click at [107, 15] on span "vs Prev. Year" at bounding box center [109, 14] width 21 height 5
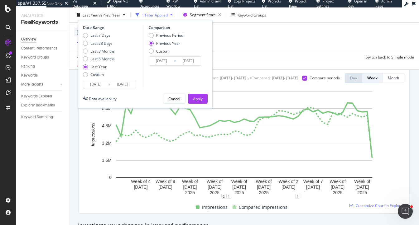
click at [94, 85] on input "[DATE]" at bounding box center [95, 84] width 25 height 9
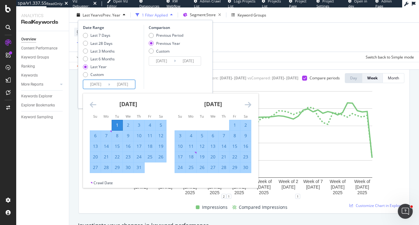
click at [248, 103] on icon "Move forward to switch to the next month." at bounding box center [247, 104] width 7 height 7
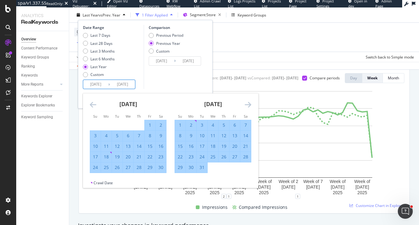
click at [248, 103] on icon "Move forward to switch to the next month." at bounding box center [247, 104] width 7 height 7
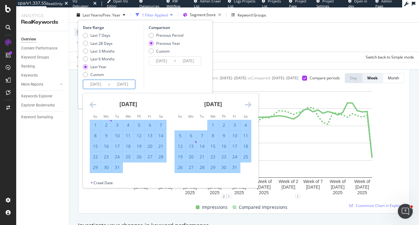
click at [248, 103] on icon "Move forward to switch to the next month." at bounding box center [247, 104] width 7 height 7
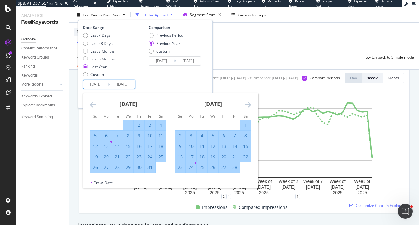
click at [248, 103] on icon "Move forward to switch to the next month." at bounding box center [247, 104] width 7 height 7
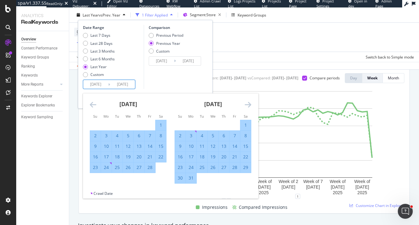
click at [248, 103] on icon "Move forward to switch to the next month." at bounding box center [247, 104] width 7 height 7
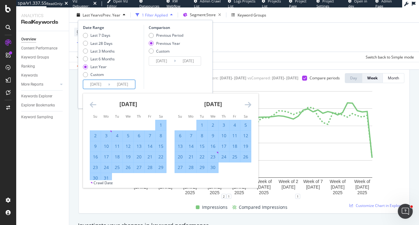
click at [248, 103] on icon "Move forward to switch to the next month." at bounding box center [247, 104] width 7 height 7
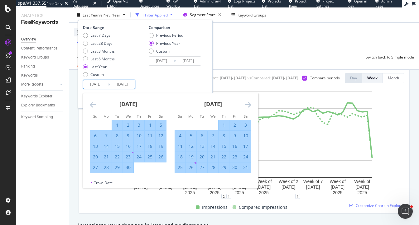
click at [220, 124] on div "1" at bounding box center [223, 125] width 11 height 6
type input "2025/05/01"
type input "2024/05/02"
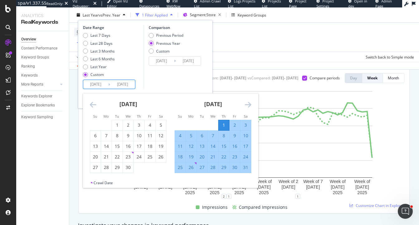
click at [191, 76] on div "Comparison Previous Period Previous Year Custom 2024/05/02 Navigate forward to …" at bounding box center [173, 57] width 59 height 64
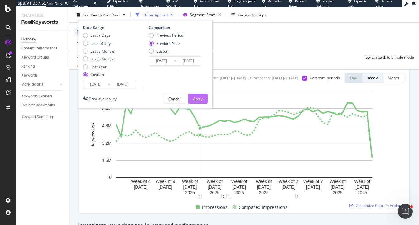
click at [197, 100] on div "Apply" at bounding box center [198, 98] width 10 height 5
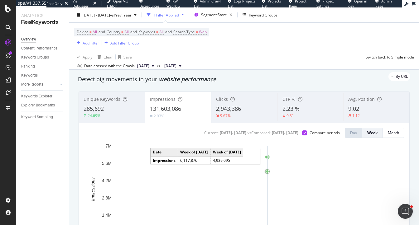
scroll to position [7, 0]
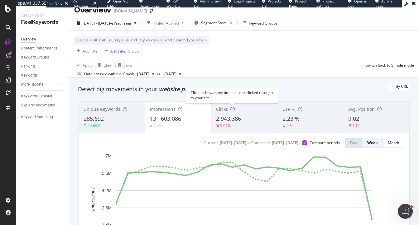
click at [232, 114] on div "Clicks 2,943,386 9.67%" at bounding box center [244, 117] width 66 height 28
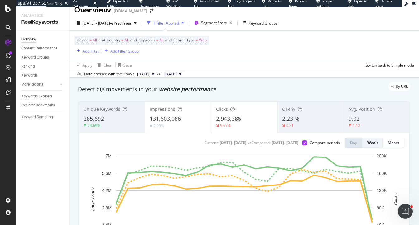
click at [184, 112] on div "Impressions 131,603,086 2.93%" at bounding box center [178, 117] width 66 height 28
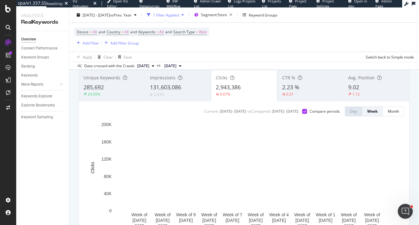
scroll to position [39, 0]
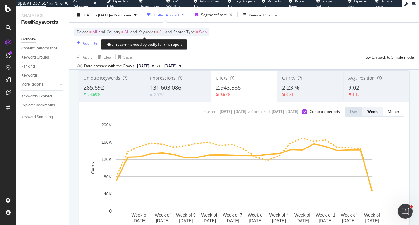
click at [163, 31] on span "Keywords = All" at bounding box center [150, 32] width 25 height 6
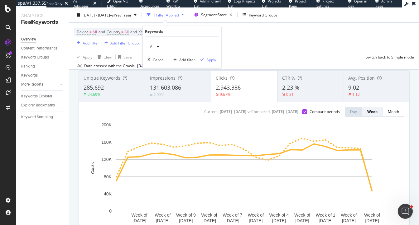
click at [78, 120] on div "Unique Keywords 285,692 24.69% Impressions 131,603,086 2.93% Clicks 2,943,386 9…" at bounding box center [244, 158] width 338 height 187
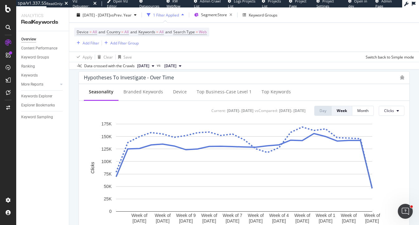
scroll to position [239, 0]
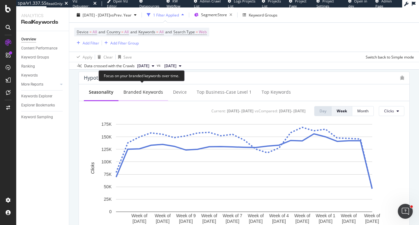
click at [140, 92] on div "Branded Keywords" at bounding box center [143, 92] width 40 height 6
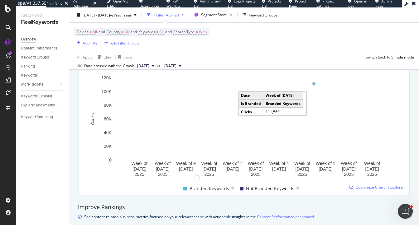
scroll to position [293, 0]
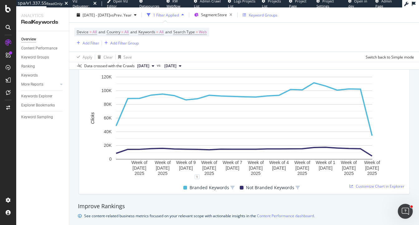
click at [275, 13] on div "Keyword Groups" at bounding box center [263, 14] width 29 height 5
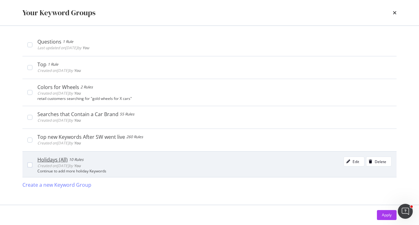
scroll to position [0, 0]
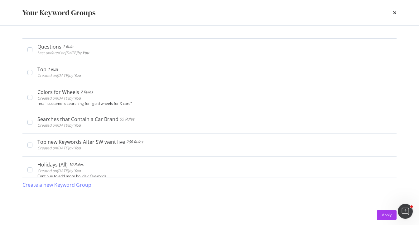
click at [72, 185] on div "Create a new Keyword Group" at bounding box center [56, 185] width 69 height 7
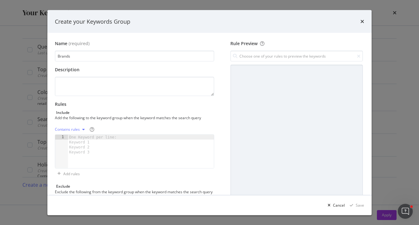
type input "Brands"
click at [77, 140] on div "One Keyword per line: Keyword 1 Keyword 2 Keyword 3" at bounding box center [94, 145] width 52 height 20
type textarea "michelin"
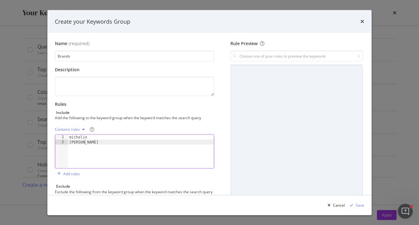
type textarea "michellin"
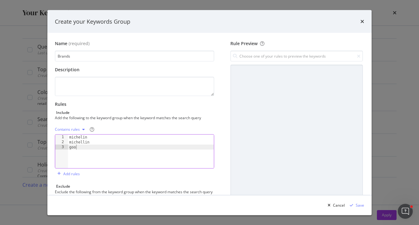
scroll to position [0, 0]
type textarea "goodyear"
type textarea "good year"
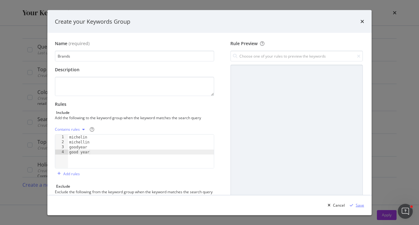
click at [359, 204] on div "Save" at bounding box center [359, 204] width 8 height 5
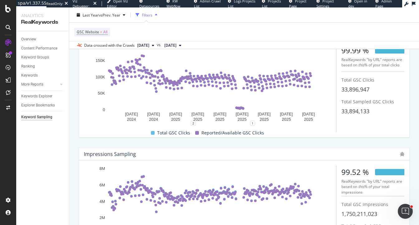
scroll to position [22, 0]
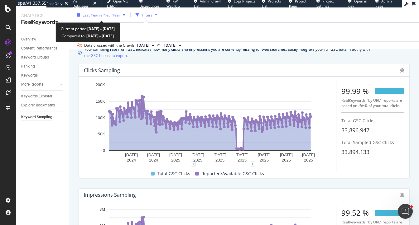
click at [102, 17] on span "vs Prev. Year" at bounding box center [109, 14] width 21 height 5
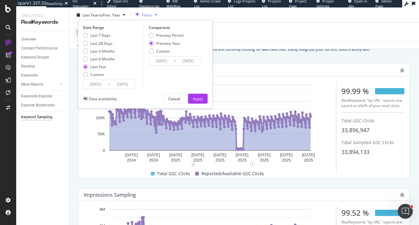
click at [92, 84] on input "[DATE]" at bounding box center [95, 84] width 25 height 9
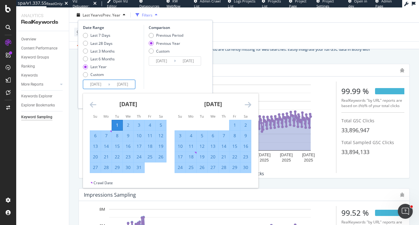
click at [91, 107] on icon "Move backward to switch to the previous month." at bounding box center [93, 104] width 7 height 7
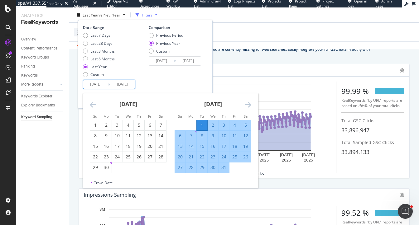
click at [91, 107] on icon "Move backward to switch to the previous month." at bounding box center [93, 104] width 7 height 7
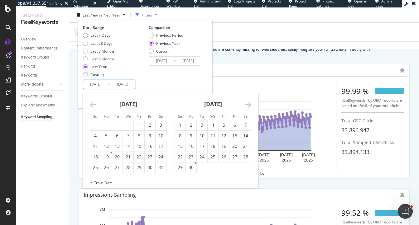
click at [91, 107] on icon "Move backward to switch to the previous month." at bounding box center [93, 104] width 7 height 7
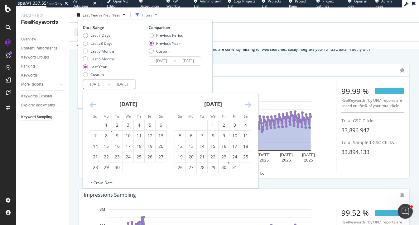
click at [91, 107] on icon "Move backward to switch to the previous month." at bounding box center [93, 104] width 7 height 7
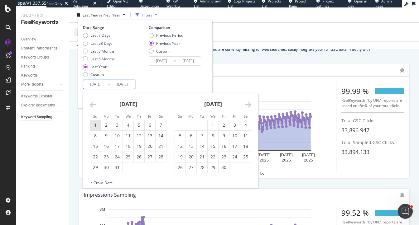
click at [93, 121] on div "1" at bounding box center [95, 125] width 11 height 10
type input "2023/10/01"
type input "2022/10/02"
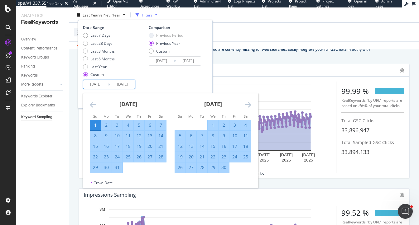
click at [184, 75] on div "Comparison Previous Period Previous Year Custom 2022/10/02 Navigate forward to …" at bounding box center [173, 57] width 59 height 64
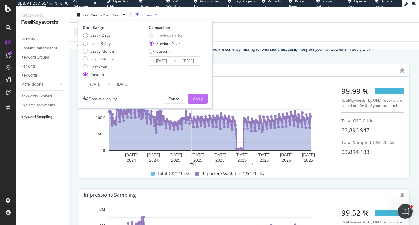
click at [198, 96] on div "Apply" at bounding box center [198, 98] width 10 height 9
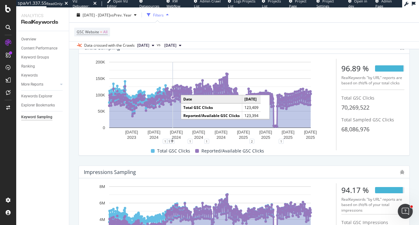
scroll to position [49, 0]
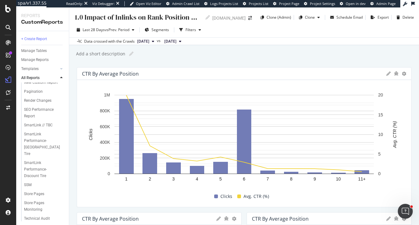
scroll to position [153, 0]
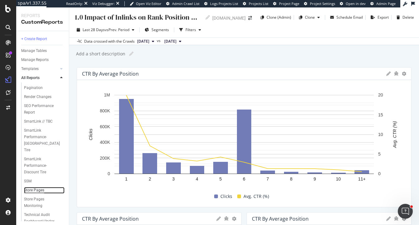
click at [34, 187] on div "Store Pages" at bounding box center [34, 190] width 20 height 7
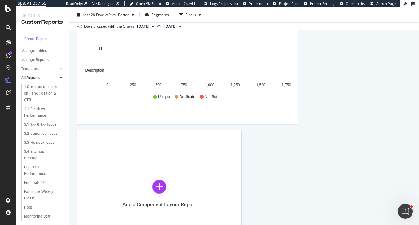
scroll to position [374, 0]
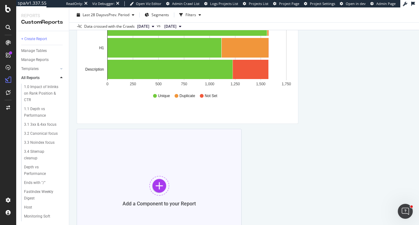
click at [162, 178] on div at bounding box center [159, 186] width 20 height 20
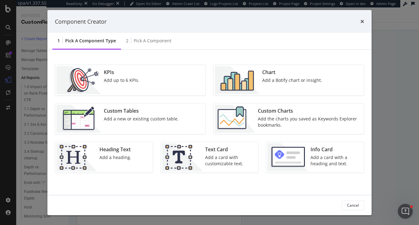
click at [247, 115] on img "modal" at bounding box center [235, 119] width 40 height 28
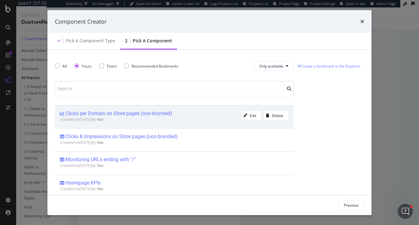
click at [126, 113] on div "Clicks per Domain on Store pages (non-branded)" at bounding box center [118, 114] width 107 height 6
click at [355, 208] on div "Add Component" at bounding box center [345, 205] width 28 height 9
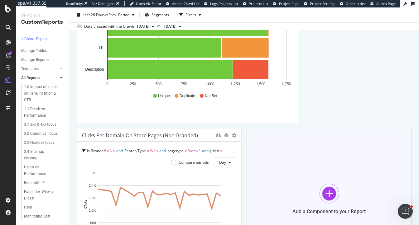
click at [309, 173] on div "Add a Component to your Report" at bounding box center [328, 199] width 165 height 140
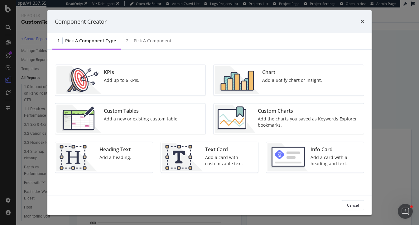
click at [251, 118] on img "modal" at bounding box center [235, 119] width 40 height 28
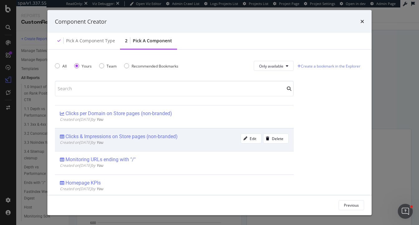
click at [192, 140] on div "Created on 2025 Oct 3rd by You" at bounding box center [150, 142] width 181 height 5
click at [345, 204] on div "Add Component" at bounding box center [345, 204] width 28 height 5
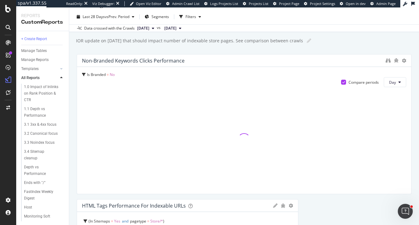
scroll to position [0, 0]
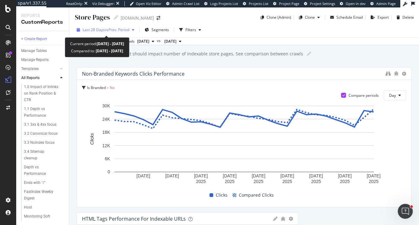
click at [106, 31] on span "vs Prev. Period" at bounding box center [117, 29] width 25 height 5
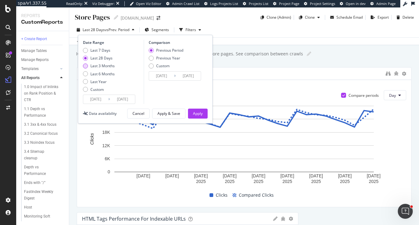
click at [99, 67] on div "Last 3 Months" at bounding box center [102, 65] width 24 height 5
type input "2025/07/01"
type input "2025/03/31"
type input "2025/06/30"
click at [198, 113] on div "Apply" at bounding box center [198, 113] width 10 height 5
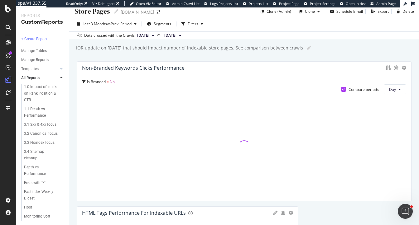
scroll to position [6, 0]
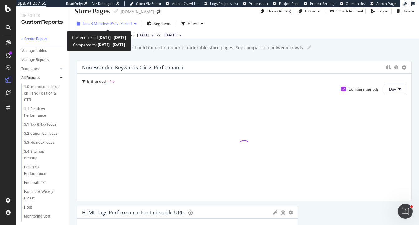
click at [121, 23] on span "vs Prev. Period" at bounding box center [119, 23] width 25 height 5
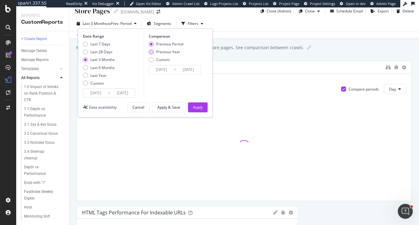
click at [151, 52] on div "Previous Year" at bounding box center [151, 52] width 5 height 5
type input "2024/07/02"
type input "2024/10/01"
click at [170, 107] on div "Apply & Save" at bounding box center [168, 107] width 23 height 5
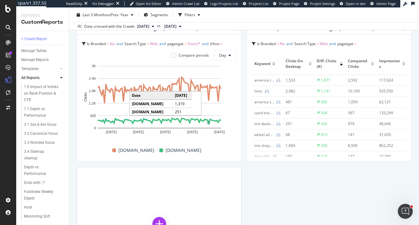
scroll to position [464, 0]
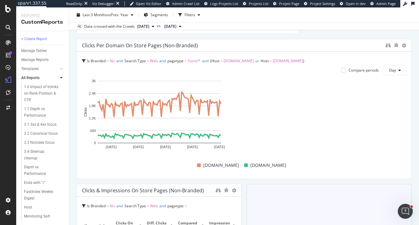
drag, startPoint x: 240, startPoint y: 107, endPoint x: 300, endPoint y: 116, distance: 61.1
click at [418, 107] on div "Store Pages Store Pages discounttire.com Clone (Admin) Clone Schedule Email Exp…" at bounding box center [243, 116] width 349 height 218
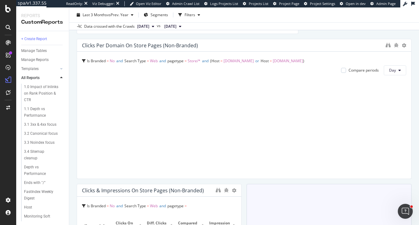
scroll to position [561, 0]
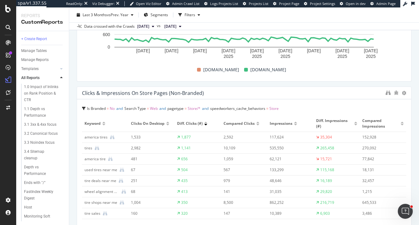
drag, startPoint x: 240, startPoint y: 140, endPoint x: 418, endPoint y: 149, distance: 177.7
click at [418, 149] on div "Store Pages Store Pages discounttire.com Clone (Admin) Clone Schedule Email Exp…" at bounding box center [243, 116] width 349 height 218
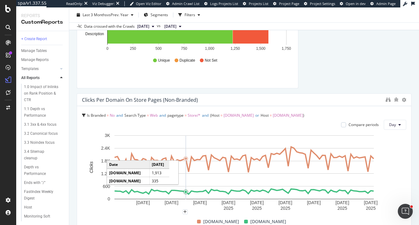
scroll to position [436, 0]
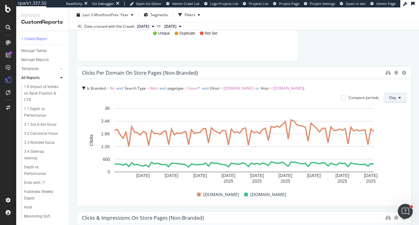
click at [393, 98] on span "Day" at bounding box center [392, 97] width 7 height 5
click at [311, 59] on div "Non-Branded Keywords Clicks Performance Is Branded = No Compare periods Day HTM…" at bounding box center [244, 56] width 335 height 850
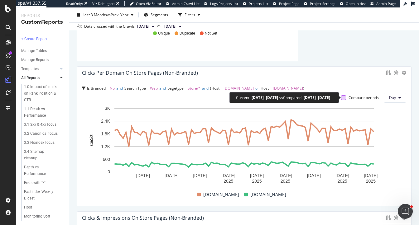
click at [343, 97] on div at bounding box center [343, 97] width 5 height 5
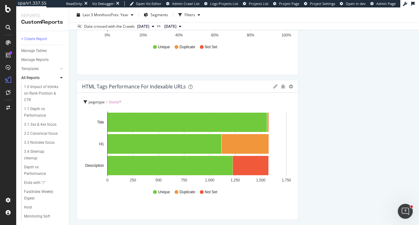
scroll to position [277, 0]
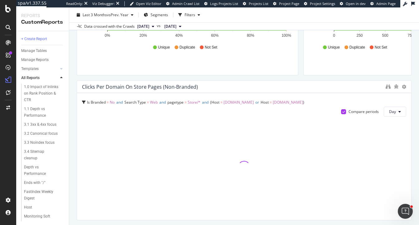
drag, startPoint x: 296, startPoint y: 116, endPoint x: 179, endPoint y: 116, distance: 116.8
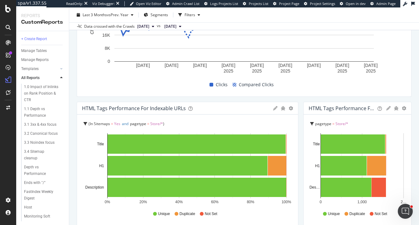
scroll to position [108, 0]
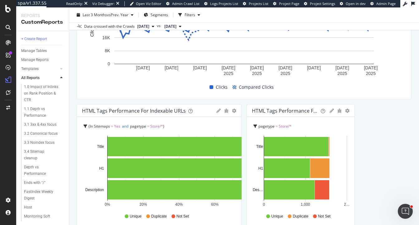
drag, startPoint x: 297, startPoint y: 129, endPoint x: 367, endPoint y: 130, distance: 70.4
click at [237, 131] on div at bounding box center [238, 174] width 6 height 140
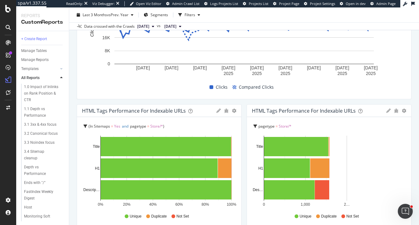
drag, startPoint x: 354, startPoint y: 132, endPoint x: 418, endPoint y: 124, distance: 65.3
click at [418, 124] on div "Store Pages Store Pages discounttire.com Clone (Admin) Clone Schedule Email Exp…" at bounding box center [243, 116] width 349 height 218
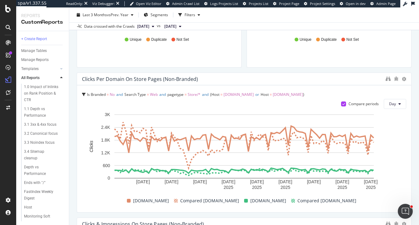
scroll to position [286, 0]
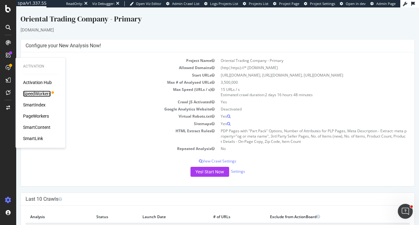
click at [40, 93] on div "SpeedWorkers" at bounding box center [37, 94] width 28 height 6
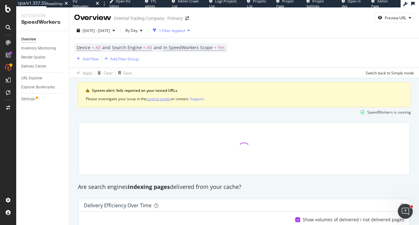
click at [154, 98] on div "control center" at bounding box center [158, 98] width 24 height 5
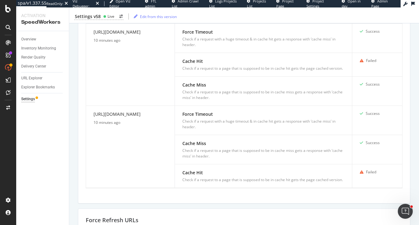
scroll to position [271, 0]
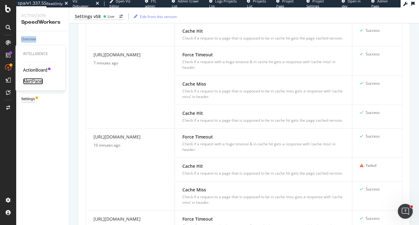
click at [37, 79] on div "AlertPanel" at bounding box center [33, 81] width 20 height 6
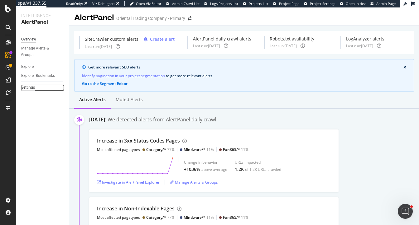
click at [28, 88] on div "Settings" at bounding box center [28, 87] width 14 height 7
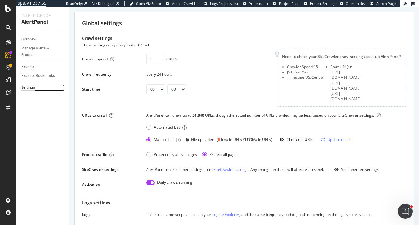
scroll to position [22, 0]
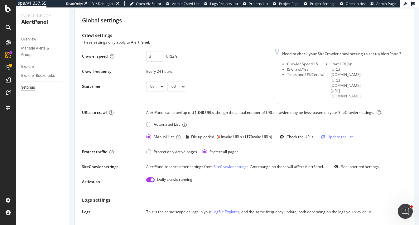
click at [151, 178] on input "checkbox" at bounding box center [150, 180] width 8 height 5
checkbox input "false"
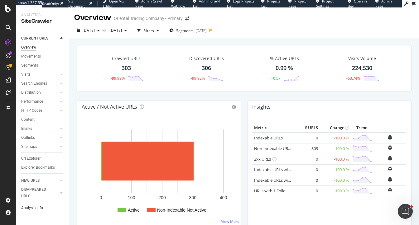
click at [28, 210] on div "Analysis Info" at bounding box center [32, 208] width 22 height 7
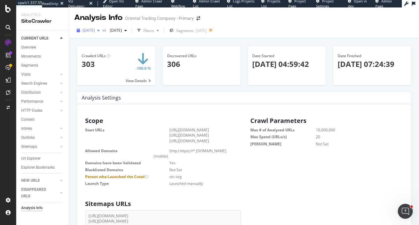
click at [92, 33] on span "2025 Oct. 1st" at bounding box center [89, 30] width 12 height 5
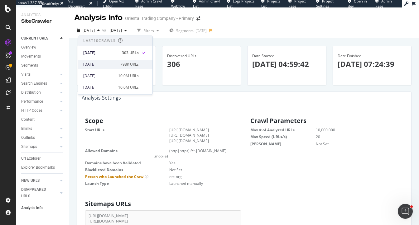
click at [103, 65] on div "2025 Sep. 30th" at bounding box center [99, 65] width 33 height 6
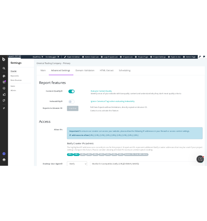
scroll to position [297, 0]
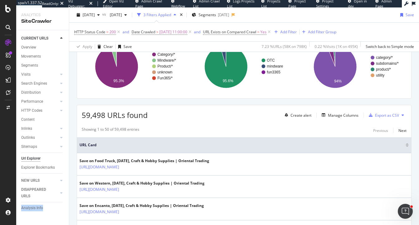
scroll to position [93, 0]
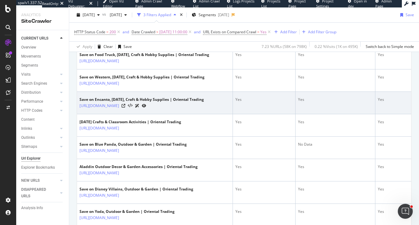
click at [146, 108] on icon at bounding box center [144, 106] width 4 height 4
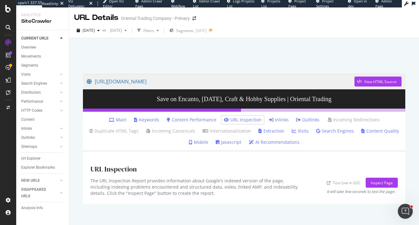
scroll to position [7, 0]
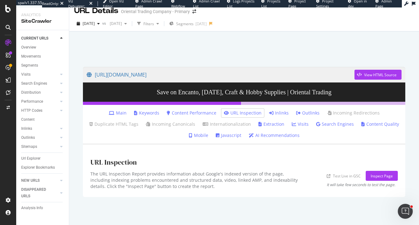
click at [224, 136] on link "Javascript" at bounding box center [229, 135] width 26 height 6
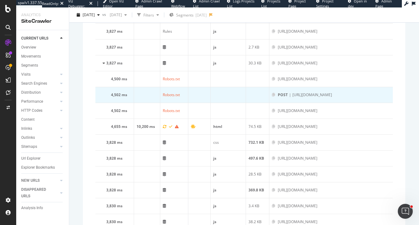
scroll to position [519, 0]
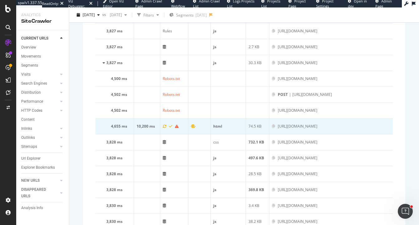
drag, startPoint x: 383, startPoint y: 125, endPoint x: 261, endPoint y: 125, distance: 122.1
click at [278, 125] on div "[URL][DOMAIN_NAME]" at bounding box center [298, 127] width 40 height 6
drag, startPoint x: 385, startPoint y: 126, endPoint x: 317, endPoint y: 129, distance: 67.7
click at [317, 129] on td "[URL][DOMAIN_NAME]" at bounding box center [330, 127] width 123 height 16
click at [317, 127] on div "[URL][DOMAIN_NAME]" at bounding box center [298, 127] width 40 height 6
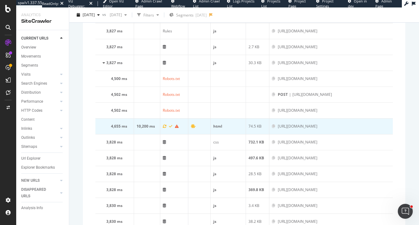
drag, startPoint x: 384, startPoint y: 126, endPoint x: 260, endPoint y: 125, distance: 124.6
click at [278, 125] on div "[URL][DOMAIN_NAME]" at bounding box center [298, 127] width 40 height 6
copy div "[URL][DOMAIN_NAME]?"
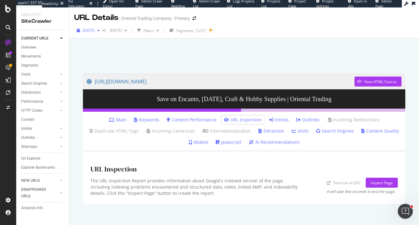
click at [102, 33] on div "[DATE]" at bounding box center [88, 30] width 28 height 9
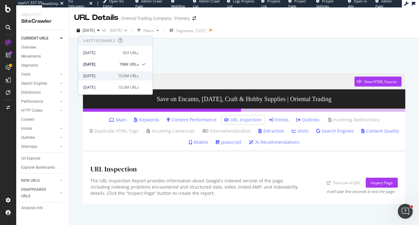
click at [108, 75] on div "[DATE]" at bounding box center [98, 76] width 31 height 6
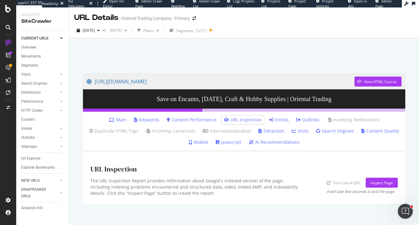
click at [226, 143] on link "Javascript" at bounding box center [229, 142] width 26 height 6
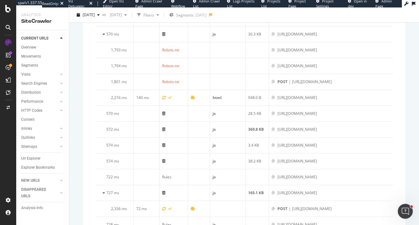
scroll to position [865, 0]
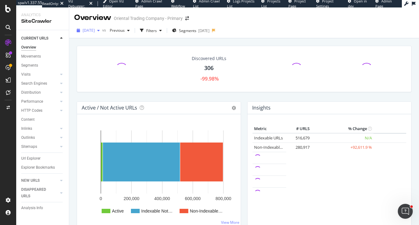
click at [95, 31] on span "2025 Sep. 30th" at bounding box center [89, 30] width 12 height 5
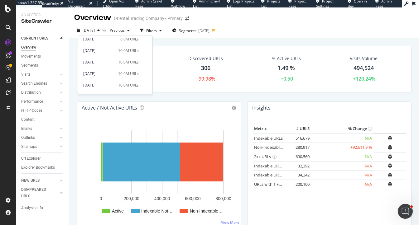
scroll to position [62, 0]
click at [107, 70] on div "2025 Jul. 25th" at bounding box center [98, 72] width 31 height 6
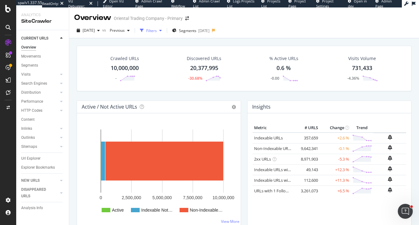
click at [157, 29] on div "Filters" at bounding box center [151, 30] width 11 height 5
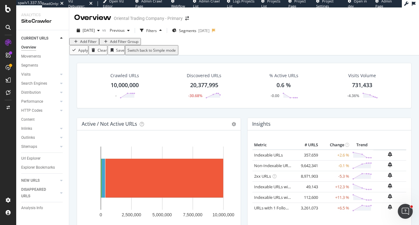
click at [90, 44] on div "Add Filter" at bounding box center [88, 41] width 17 height 5
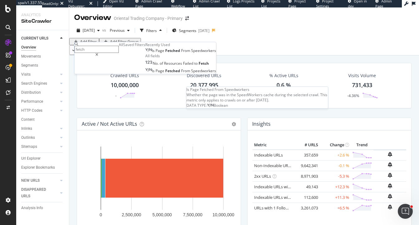
type input "fetch"
click at [165, 54] on span "Fetched" at bounding box center [173, 50] width 16 height 5
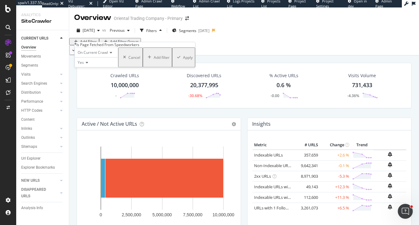
click at [183, 60] on div "Apply" at bounding box center [188, 57] width 10 height 5
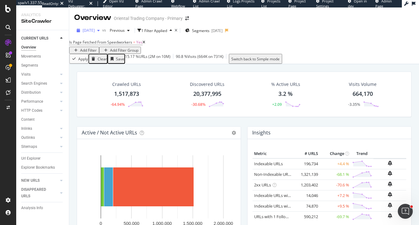
click at [88, 32] on span "2025 Jul. 25th" at bounding box center [89, 30] width 12 height 5
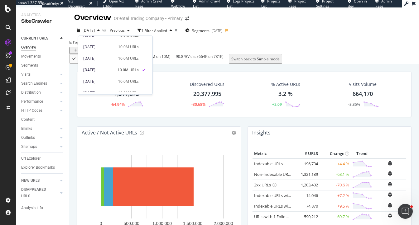
scroll to position [63, 0]
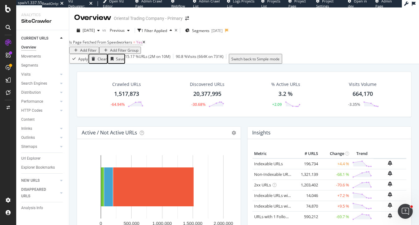
click at [73, 103] on div "Crawled URLs 1,517,873 -64.94% Discovered URLs 20,377,995 -30.68% % Active URLs…" at bounding box center [243, 173] width 349 height 218
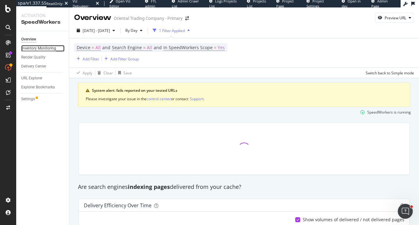
click at [40, 50] on div "Inventory Monitoring" at bounding box center [38, 48] width 35 height 7
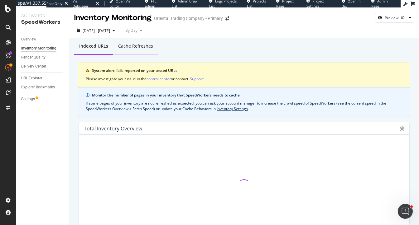
click at [130, 47] on div "Cache refreshes" at bounding box center [135, 46] width 35 height 6
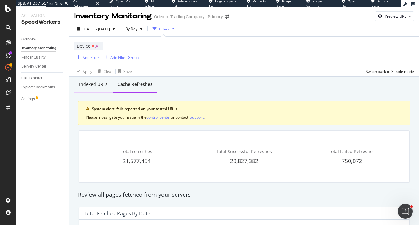
scroll to position [2, 0]
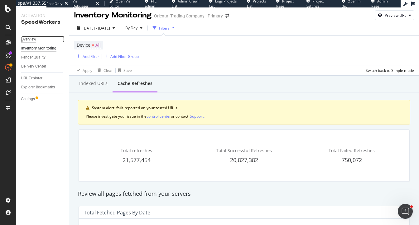
click at [32, 39] on div "Overview" at bounding box center [28, 39] width 15 height 7
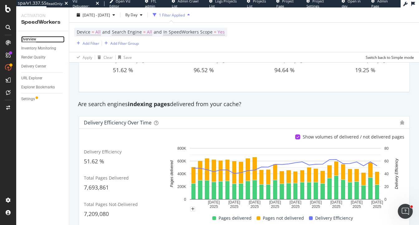
scroll to position [62, 0]
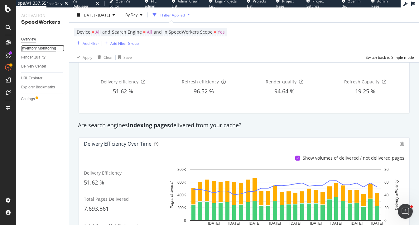
click at [32, 46] on div "Inventory Monitoring" at bounding box center [38, 48] width 35 height 7
